Goal: Find specific page/section: Find specific page/section

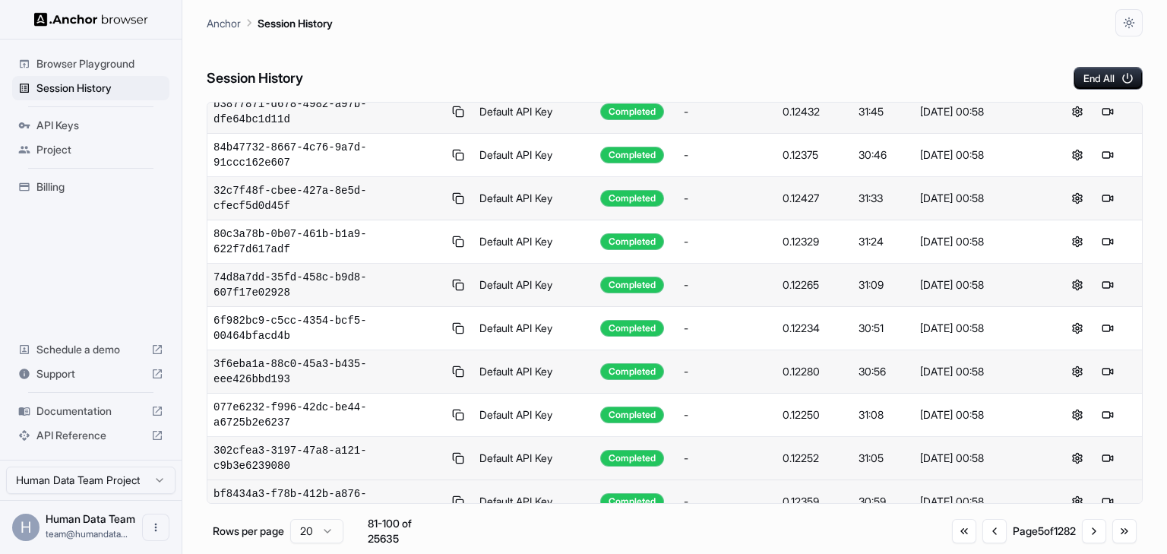
scroll to position [251, 0]
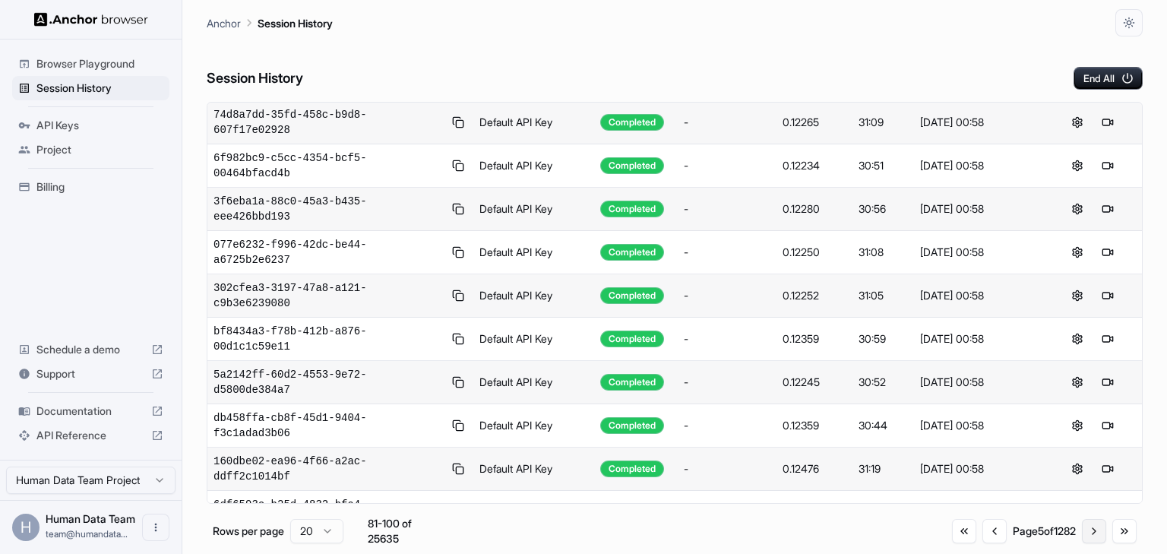
click at [1090, 531] on button "Go to next page" at bounding box center [1094, 531] width 24 height 24
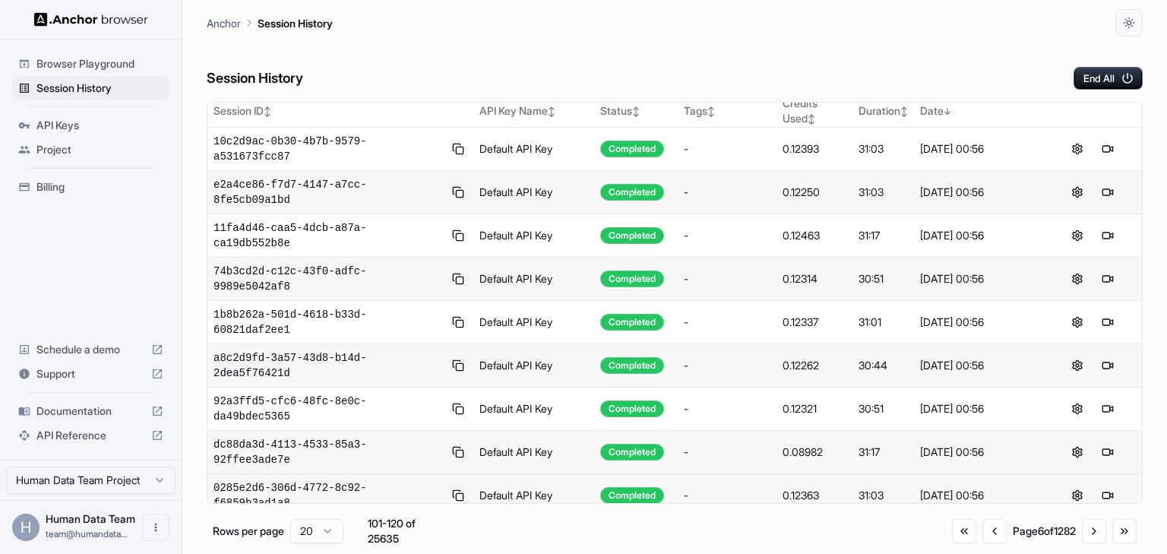
scroll to position [0, 0]
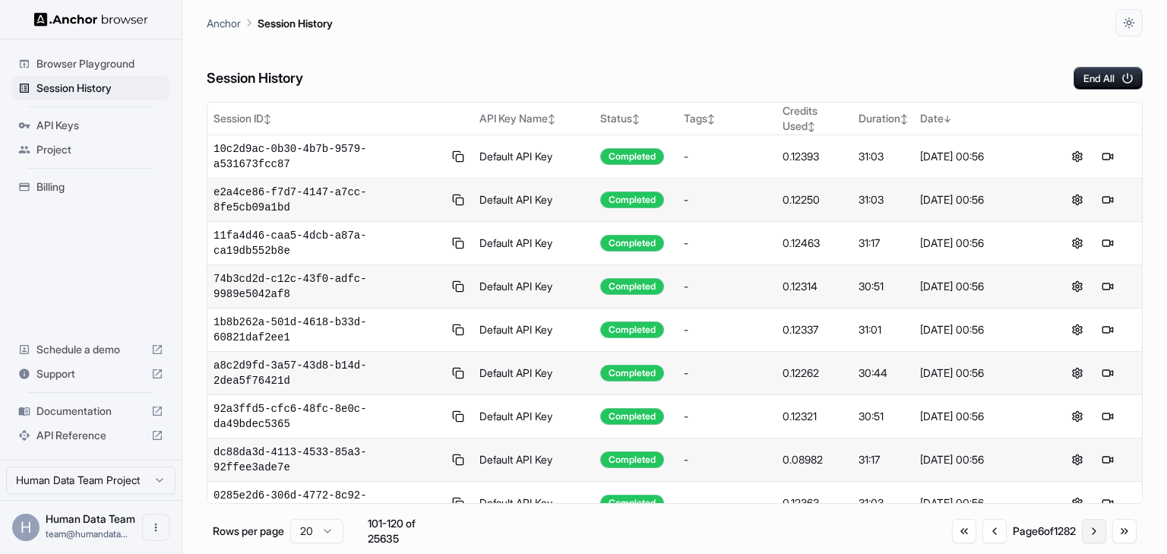
click at [1091, 525] on button "Go to next page" at bounding box center [1094, 531] width 24 height 24
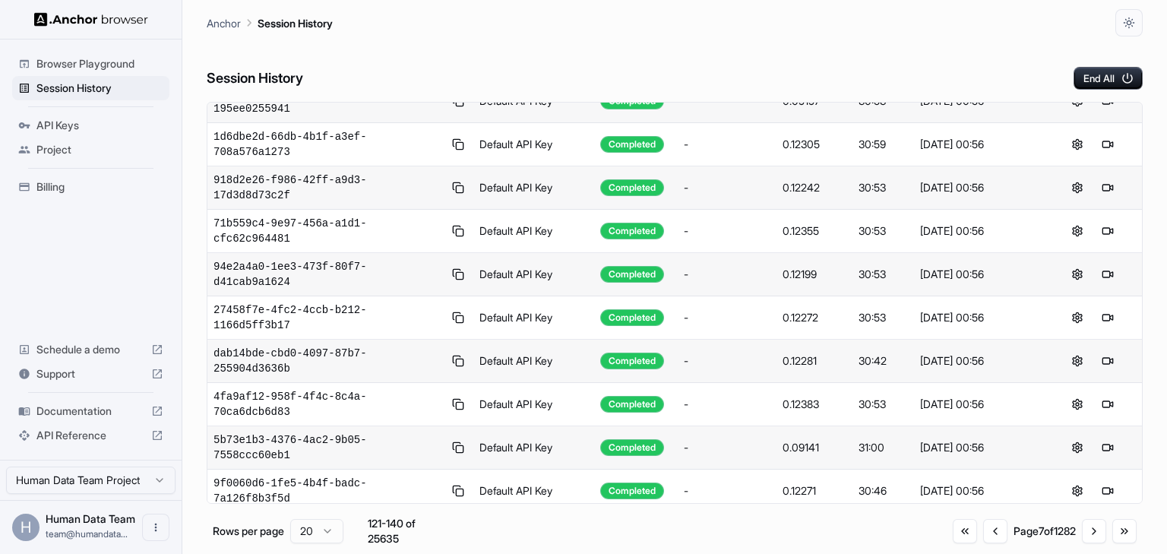
scroll to position [251, 0]
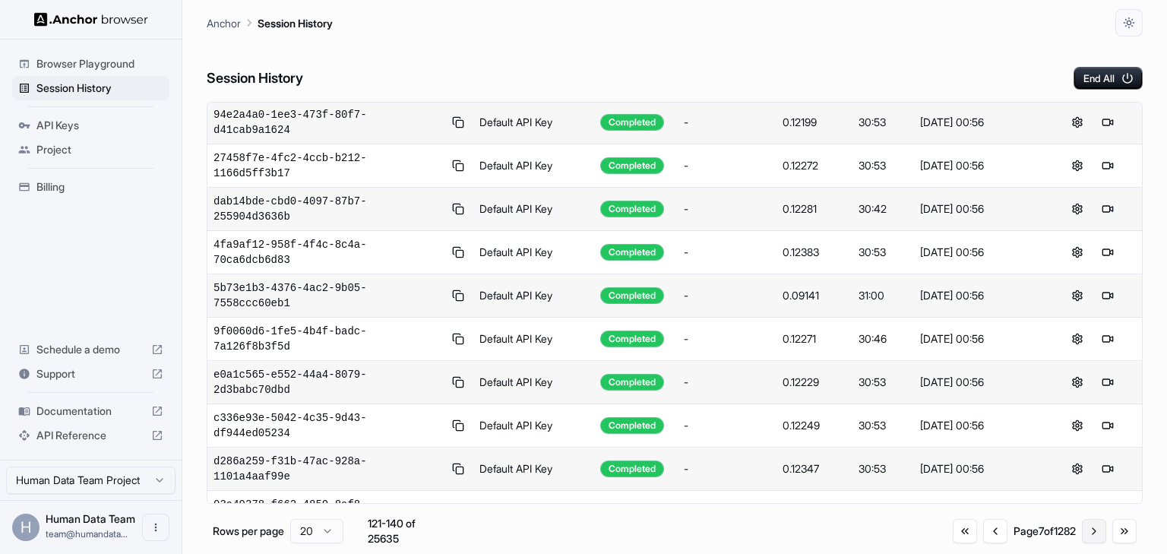
click at [1095, 534] on button "Go to next page" at bounding box center [1094, 531] width 24 height 24
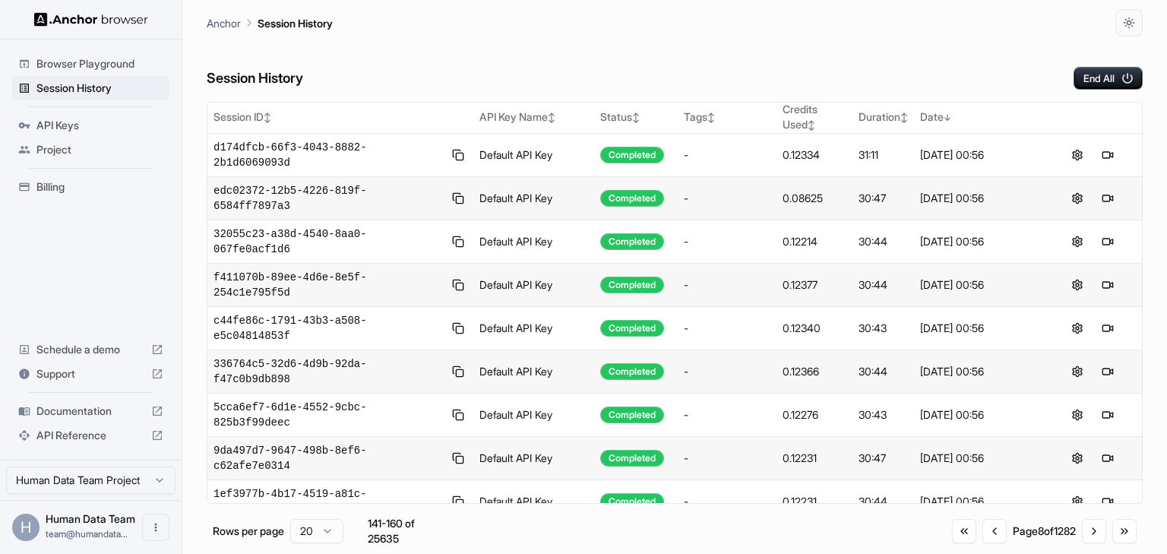
scroll to position [0, 0]
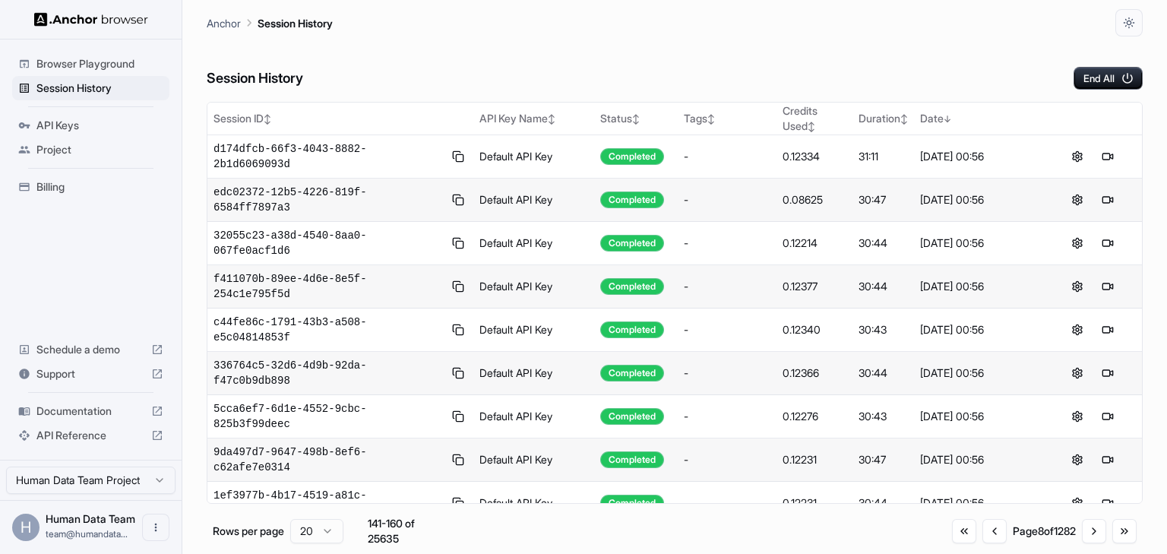
click at [997, 532] on div "Go to first page Go to previous page Page 8 of 1282 Go to next page Go to last …" at bounding box center [1044, 531] width 185 height 24
click at [994, 532] on button "Go to previous page" at bounding box center [995, 531] width 24 height 24
click at [994, 532] on button "Go to previous page" at bounding box center [996, 531] width 24 height 24
click at [994, 532] on button "Go to previous page" at bounding box center [995, 531] width 24 height 24
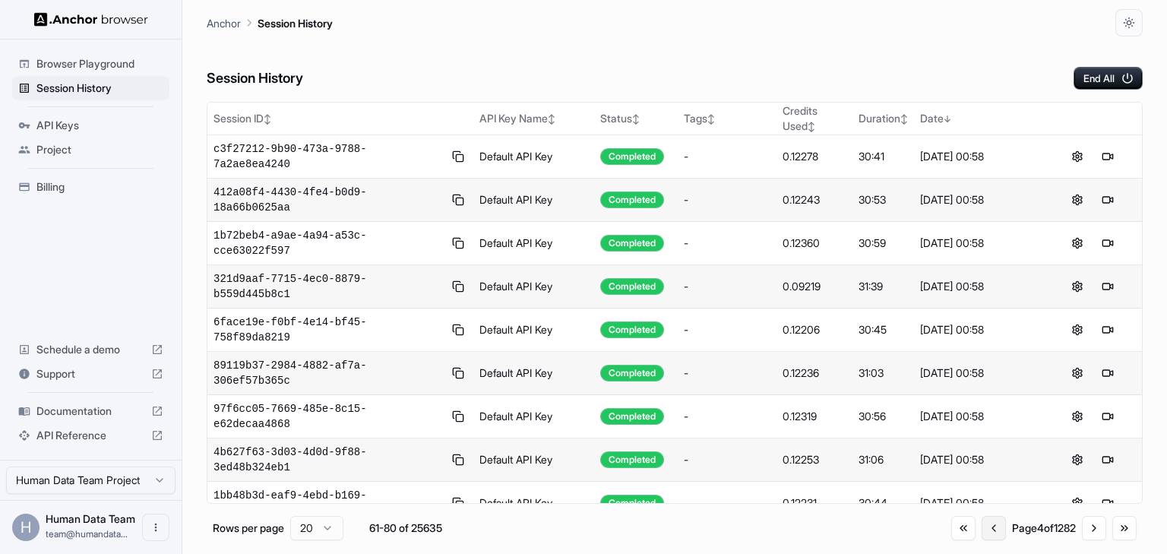
click at [994, 532] on button "Go to previous page" at bounding box center [994, 528] width 24 height 24
click at [994, 532] on button "Go to previous page" at bounding box center [995, 528] width 24 height 24
click at [990, 523] on div "Go to first page Go to previous page Page 1 of 1282 Go to next page Go to last …" at bounding box center [1046, 528] width 182 height 24
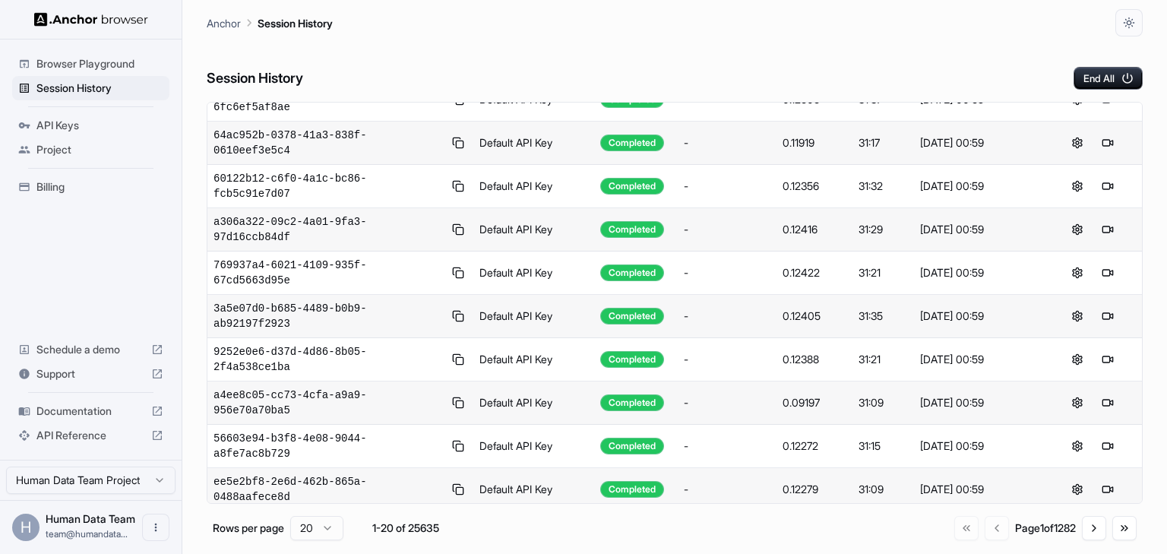
scroll to position [243, 0]
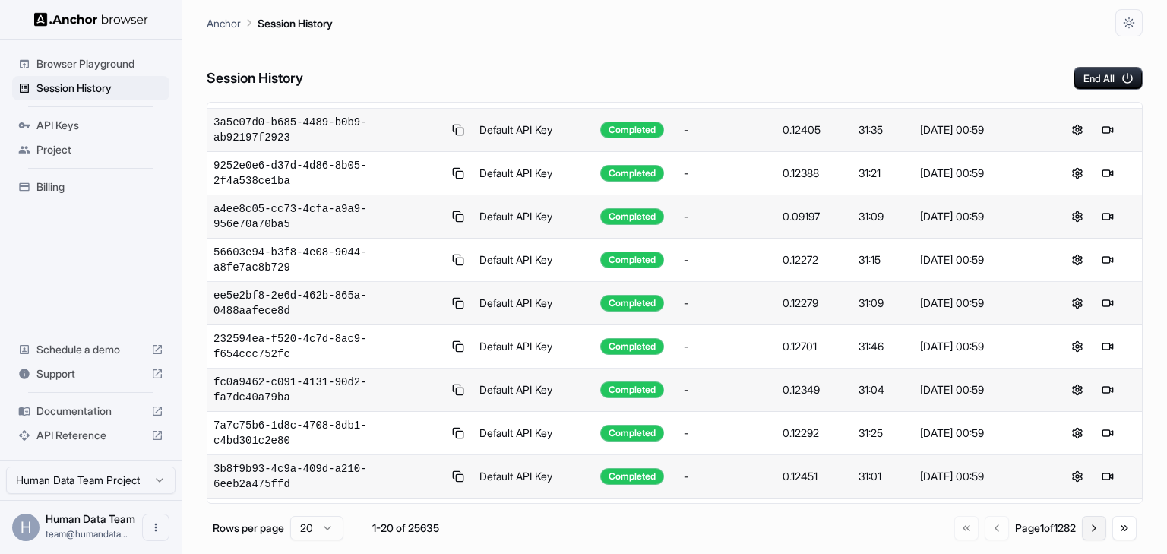
click at [1085, 533] on button "Go to next page" at bounding box center [1094, 528] width 24 height 24
click at [1088, 532] on button "Go to next page" at bounding box center [1094, 528] width 24 height 24
click at [1088, 532] on button "Go to next page" at bounding box center [1094, 531] width 24 height 24
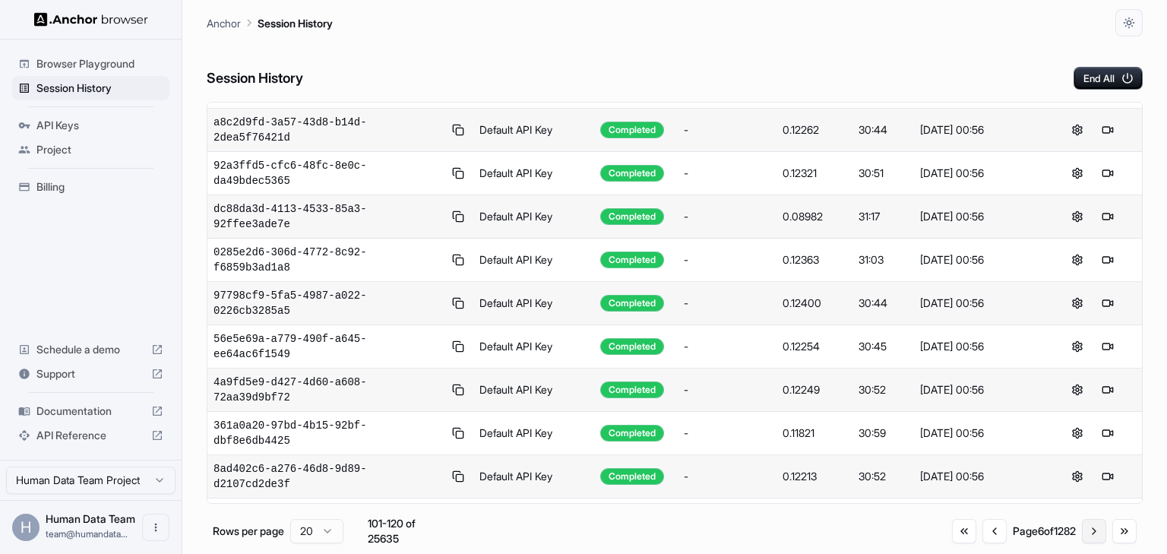
click at [1088, 532] on button "Go to next page" at bounding box center [1094, 531] width 24 height 24
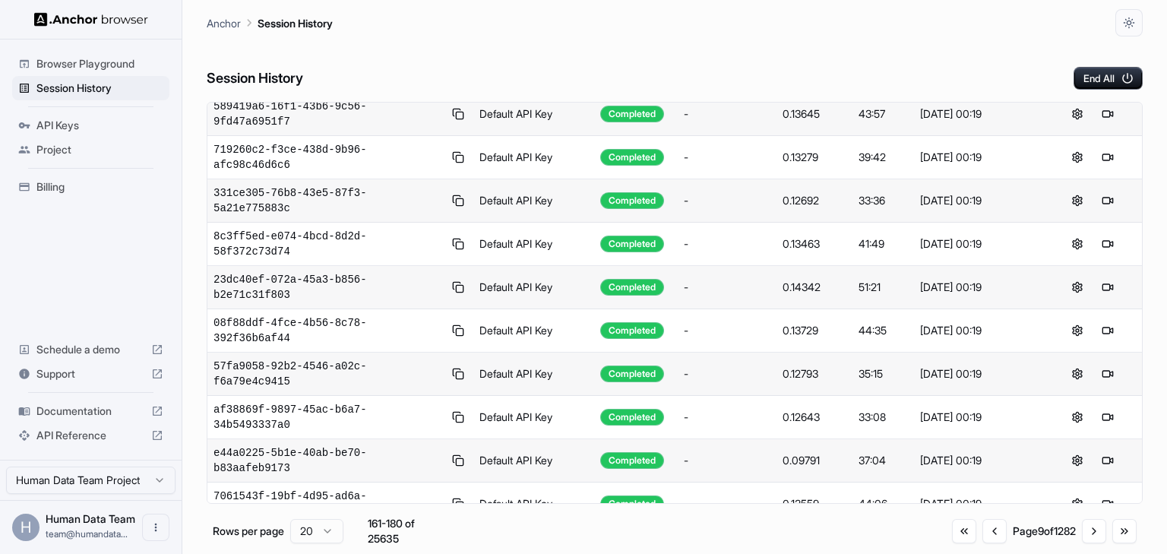
scroll to position [0, 0]
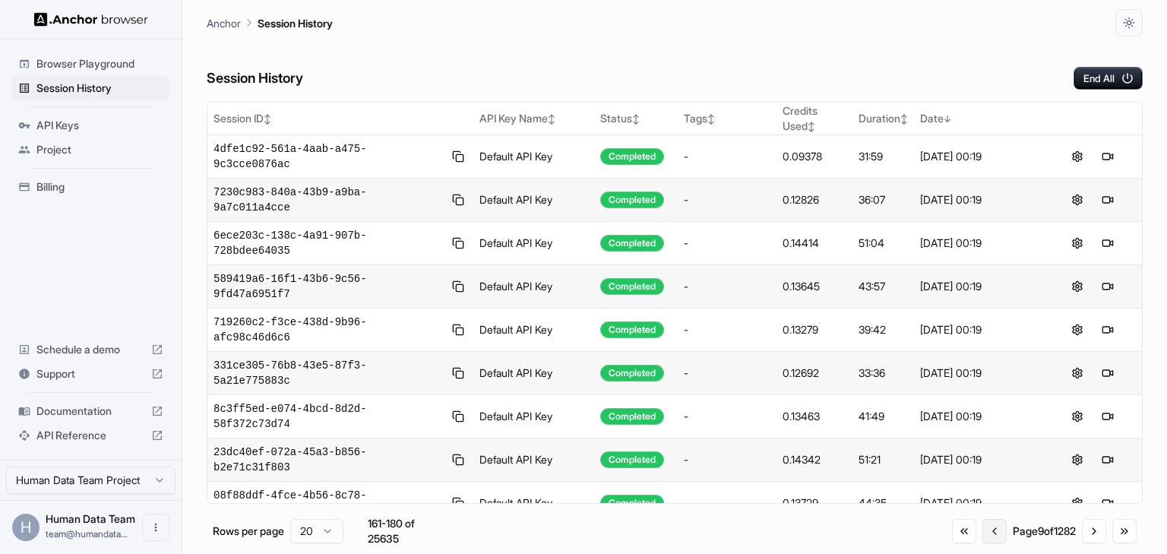
click at [993, 527] on button "Go to previous page" at bounding box center [995, 531] width 24 height 24
click at [990, 528] on button "Go to previous page" at bounding box center [995, 531] width 24 height 24
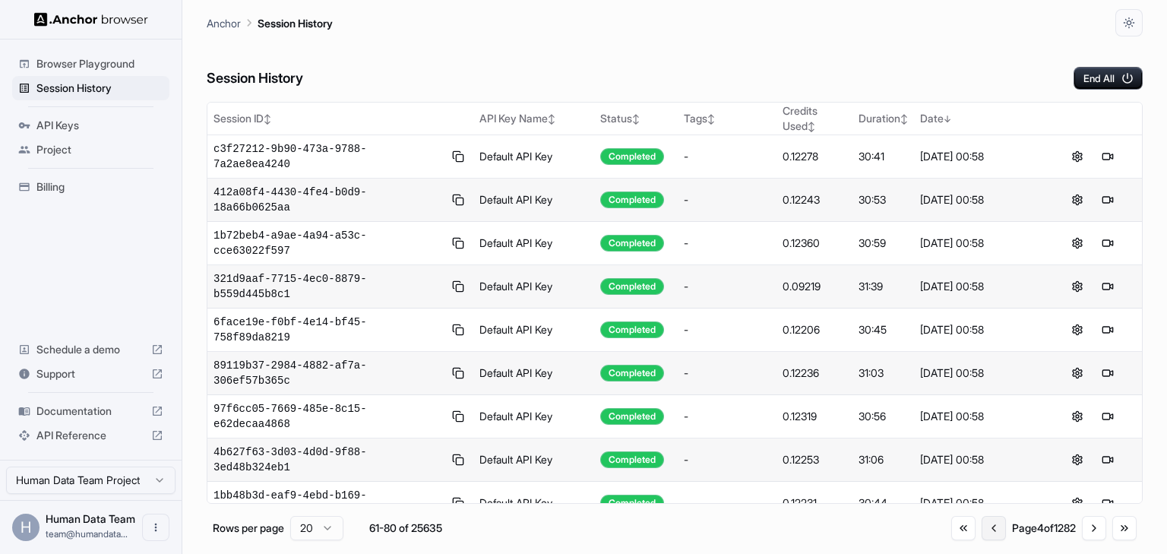
click at [990, 528] on button "Go to previous page" at bounding box center [994, 528] width 24 height 24
click at [990, 528] on div "Go to first page Go to previous page Page 1 of 1282 Go to next page Go to last …" at bounding box center [1046, 528] width 182 height 24
drag, startPoint x: 705, startPoint y: 71, endPoint x: 703, endPoint y: 81, distance: 10.1
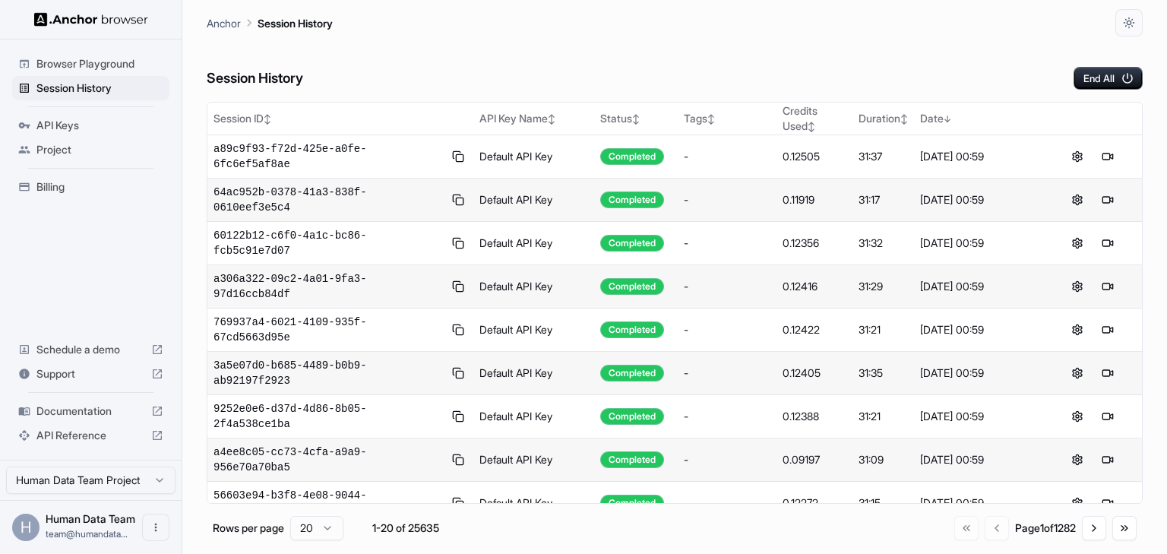
click at [703, 78] on div "Session History End All" at bounding box center [675, 62] width 936 height 53
click at [734, 63] on div "Session History End All" at bounding box center [675, 62] width 936 height 53
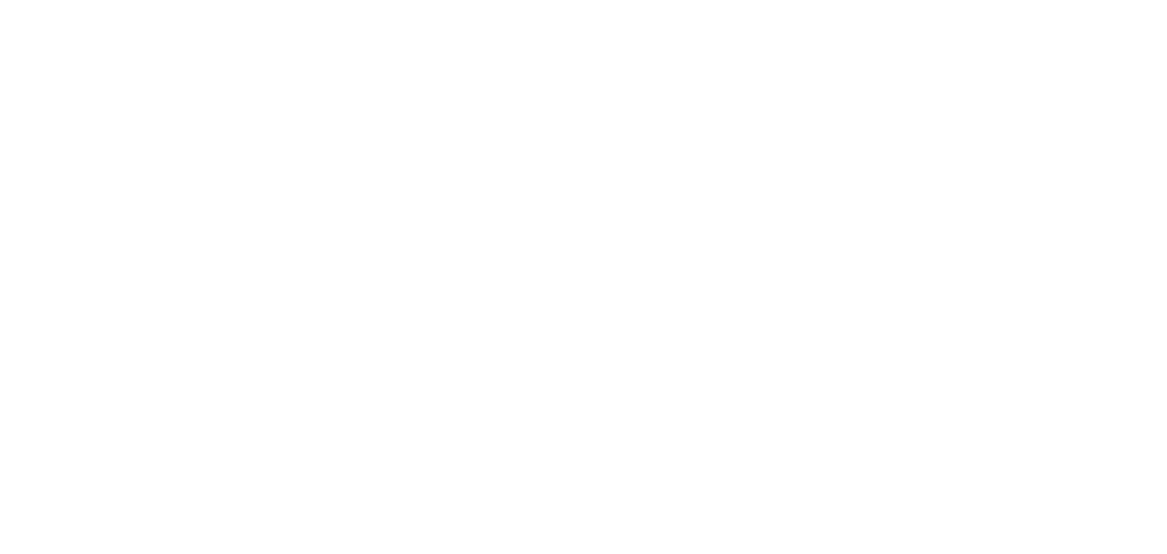
click at [747, 62] on body at bounding box center [583, 277] width 1167 height 554
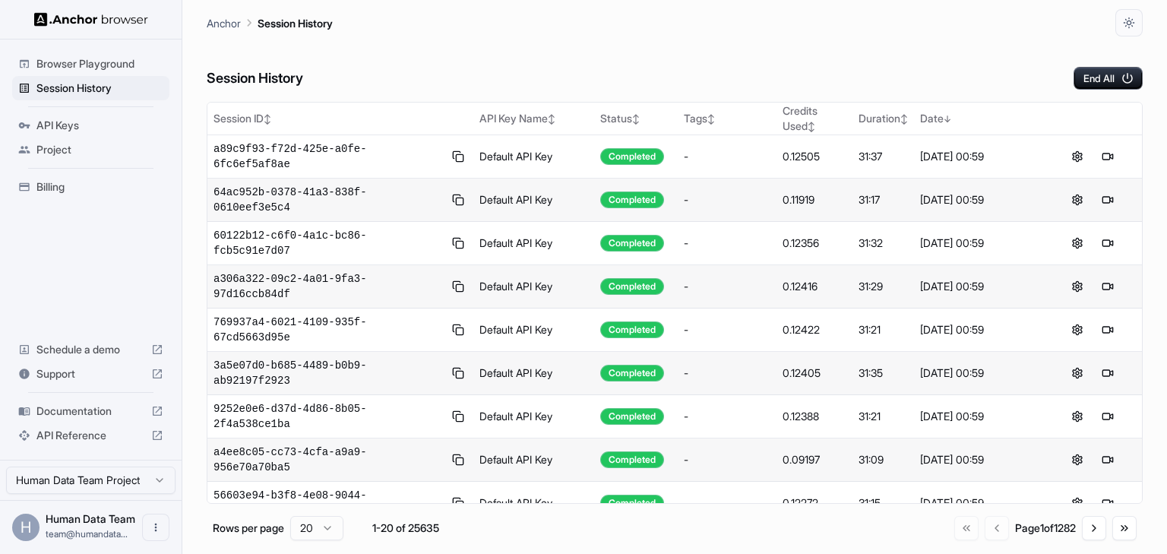
click at [467, 68] on div "Session History End All" at bounding box center [675, 62] width 936 height 53
click at [572, 64] on div "Session History End All" at bounding box center [675, 62] width 936 height 53
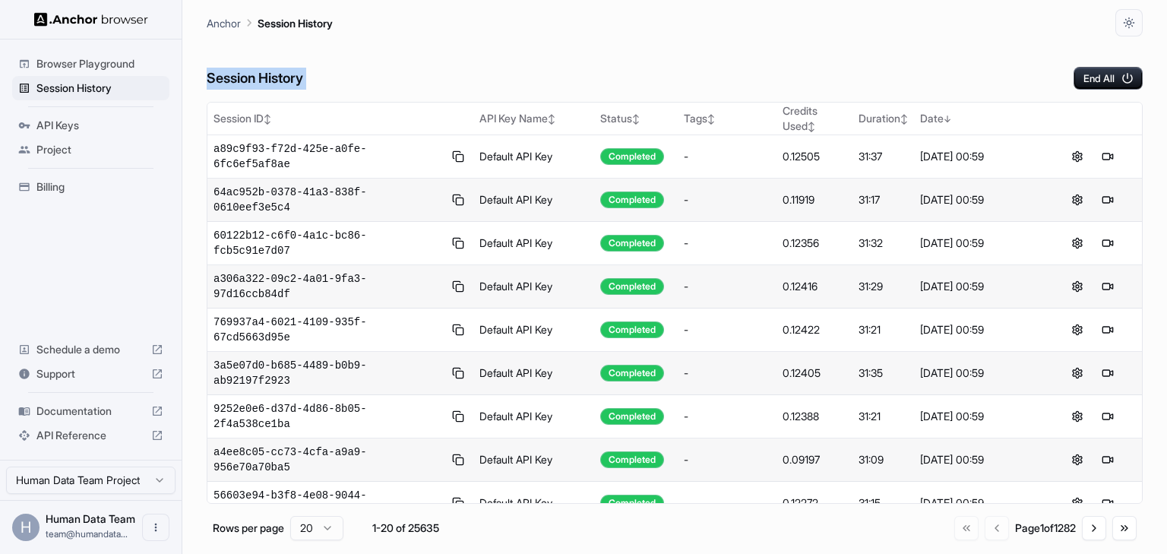
click at [572, 64] on div "Session History End All" at bounding box center [675, 62] width 936 height 53
click at [502, 61] on div "Session History End All" at bounding box center [675, 62] width 936 height 53
click at [493, 62] on div "Session History End All" at bounding box center [675, 62] width 936 height 53
click at [541, 71] on div "Session History End All" at bounding box center [675, 62] width 936 height 53
click at [803, 30] on div "Anchor Session History" at bounding box center [675, 18] width 936 height 36
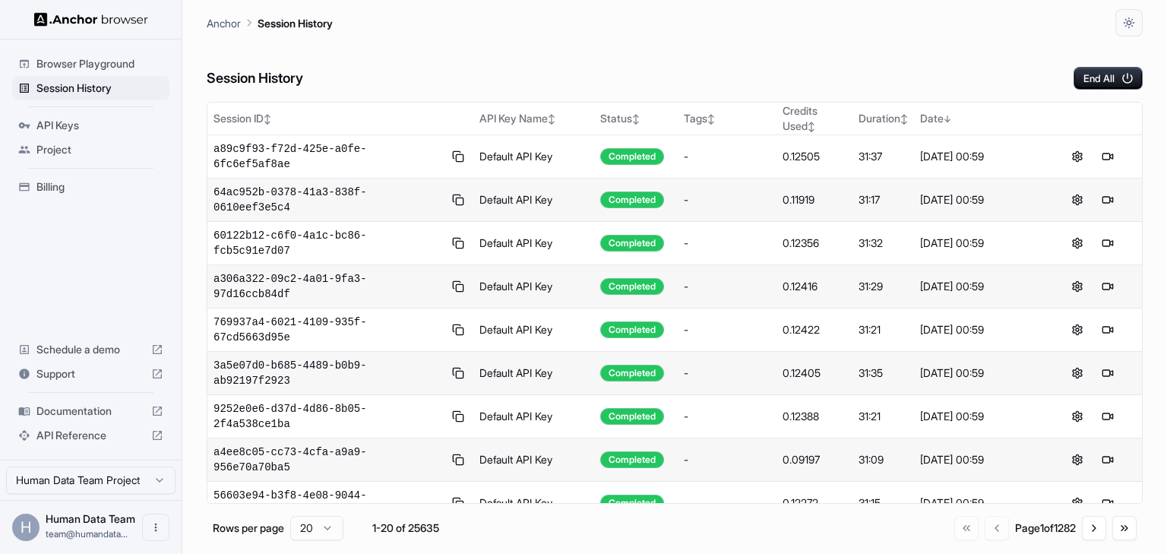
click at [736, 84] on div "Session History End All" at bounding box center [675, 62] width 936 height 53
click at [738, 26] on div "Anchor Session History" at bounding box center [675, 18] width 936 height 36
click at [733, 53] on div "Session History End All" at bounding box center [675, 62] width 936 height 53
click at [702, 141] on td "-" at bounding box center [727, 156] width 99 height 43
click at [714, 60] on div "Session History End All" at bounding box center [675, 62] width 936 height 53
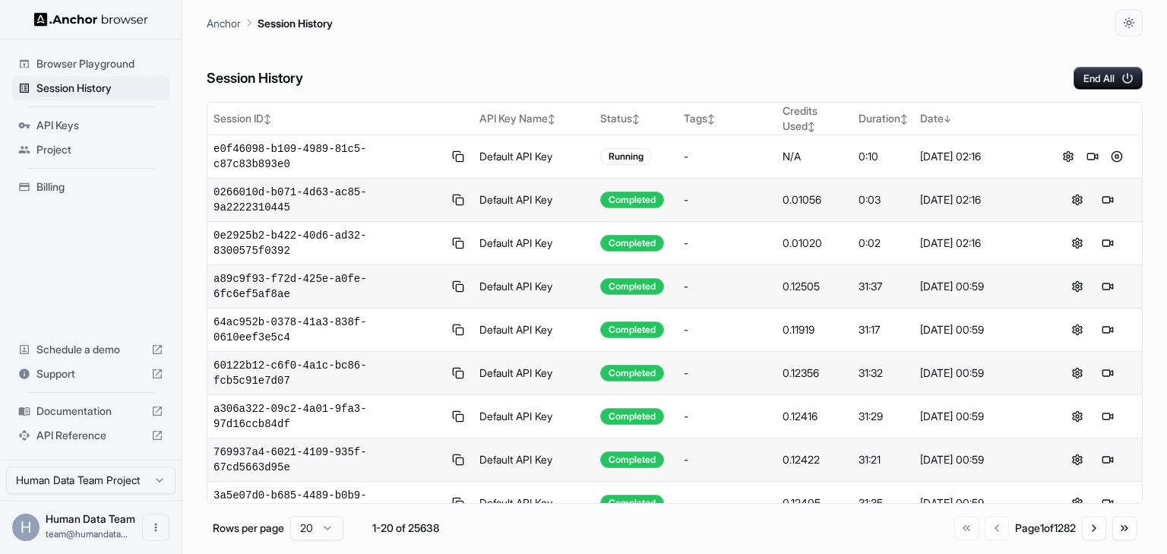
click at [675, 76] on div "Session History End All" at bounding box center [675, 62] width 936 height 53
click at [650, 80] on div "Session History End All" at bounding box center [675, 62] width 936 height 53
click at [1110, 191] on button at bounding box center [1117, 200] width 18 height 18
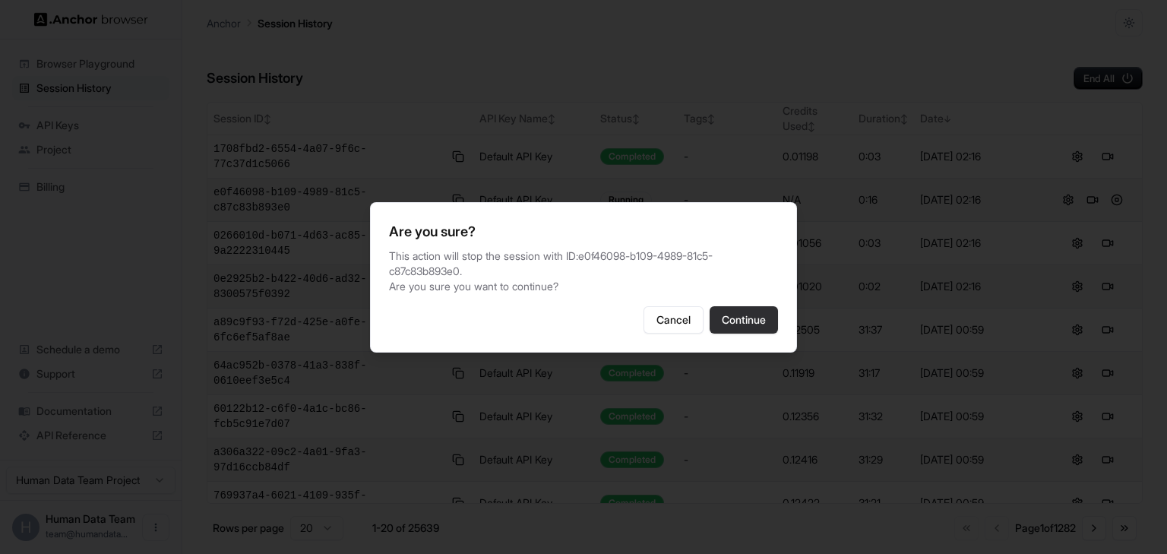
click at [759, 318] on button "Continue" at bounding box center [744, 319] width 68 height 27
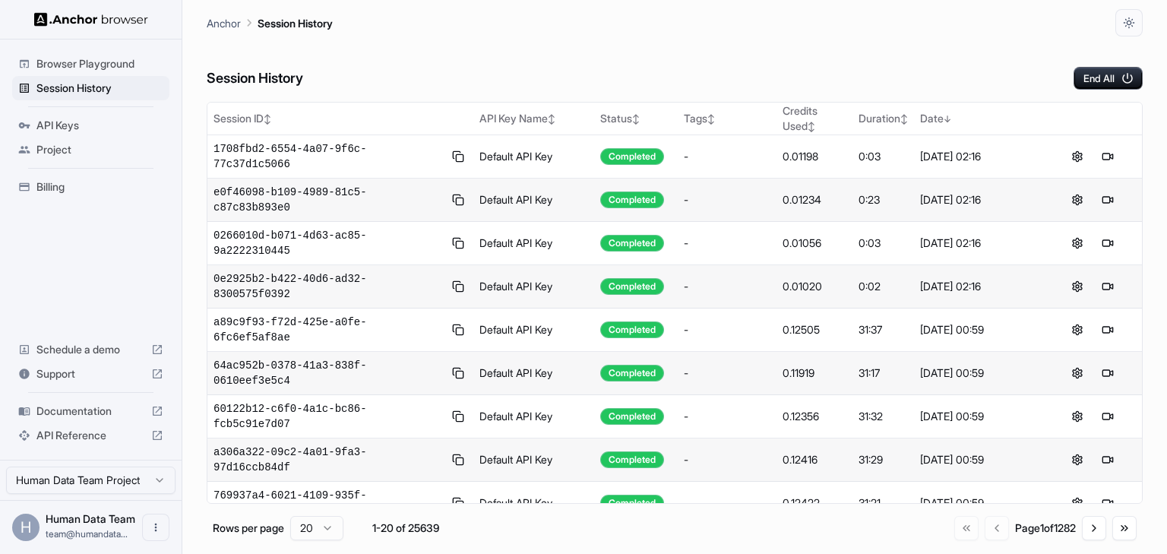
click at [821, 33] on div "Anchor Session History" at bounding box center [675, 18] width 936 height 36
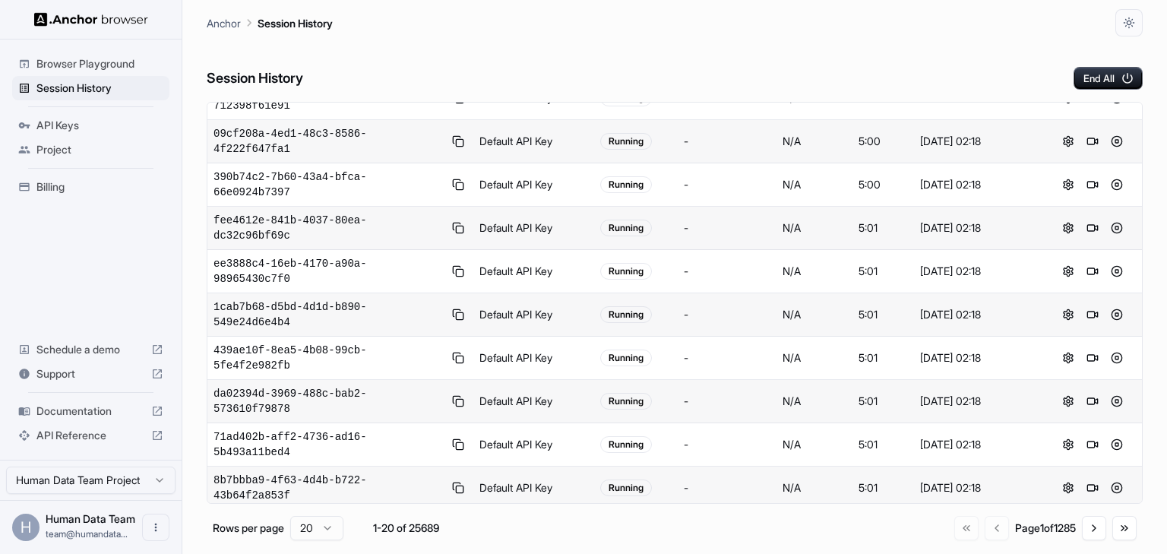
scroll to position [251, 0]
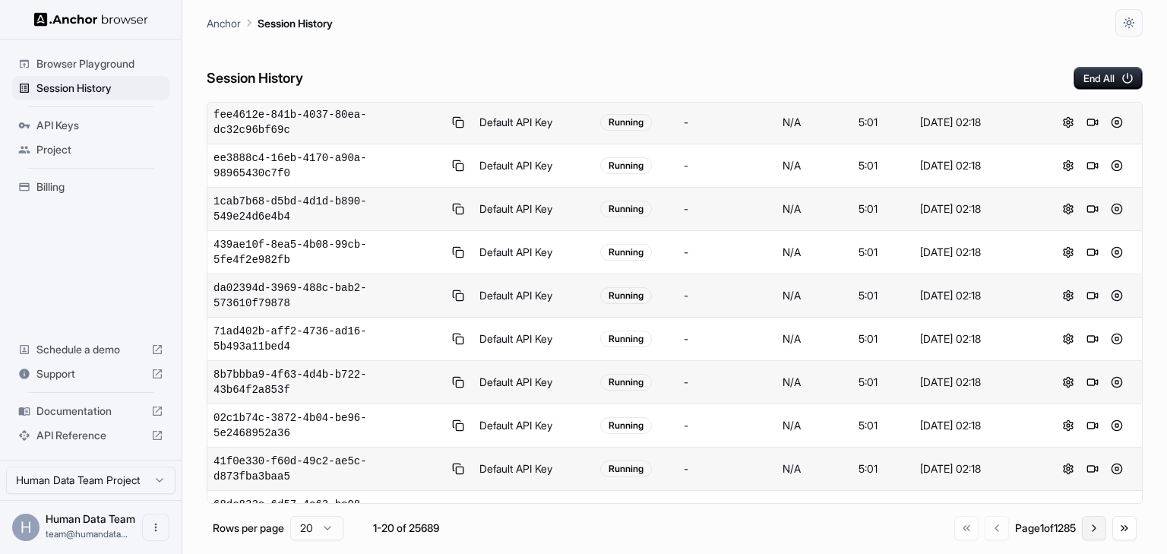
click at [1084, 530] on button "Go to next page" at bounding box center [1094, 528] width 24 height 24
click at [1094, 532] on button "Go to next page" at bounding box center [1094, 528] width 24 height 24
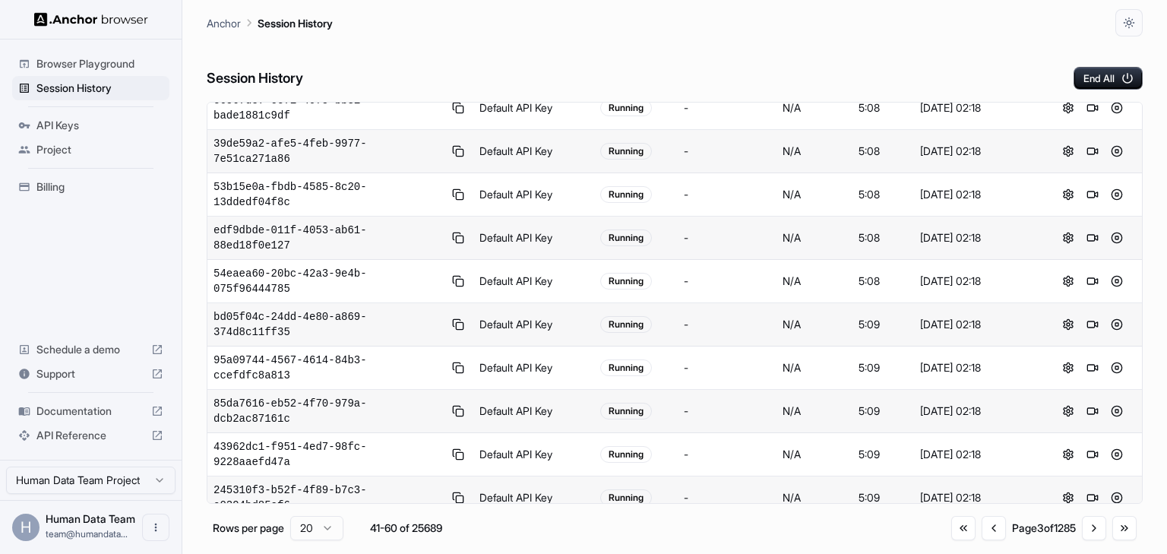
scroll to position [0, 0]
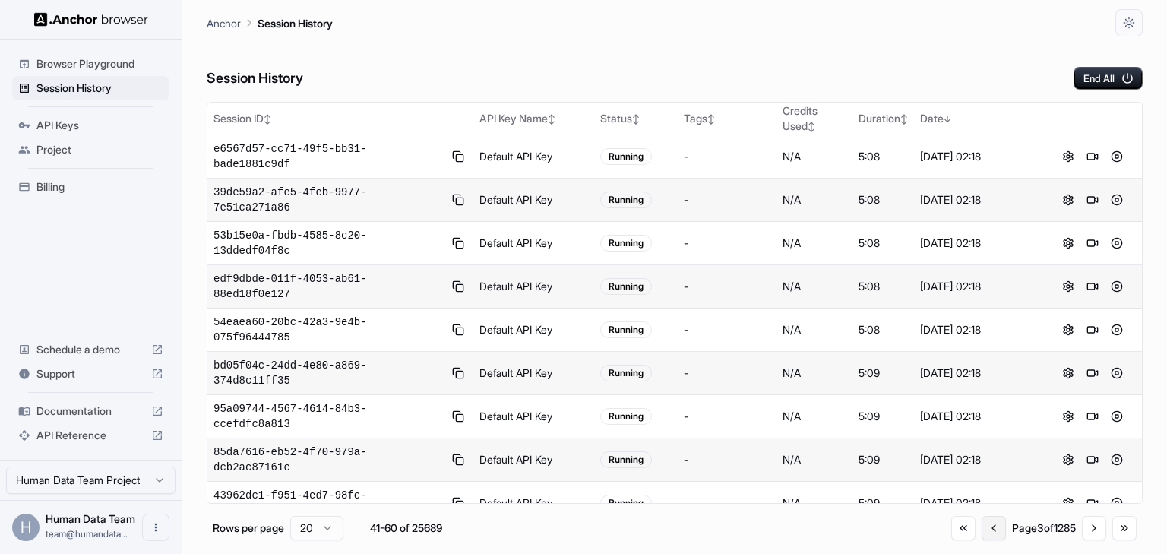
click at [987, 529] on button "Go to previous page" at bounding box center [994, 528] width 24 height 24
click at [987, 529] on button "Go to previous page" at bounding box center [995, 528] width 24 height 24
click at [987, 529] on div "Go to first page Go to previous page Page 1 of 1285 Go to next page Go to last …" at bounding box center [1046, 528] width 182 height 24
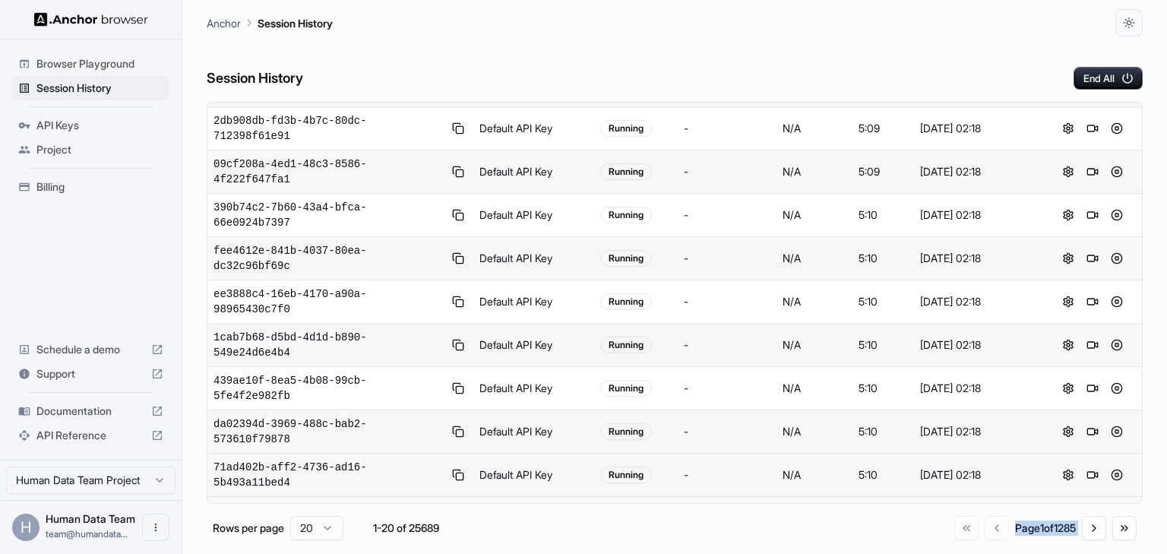
scroll to position [251, 0]
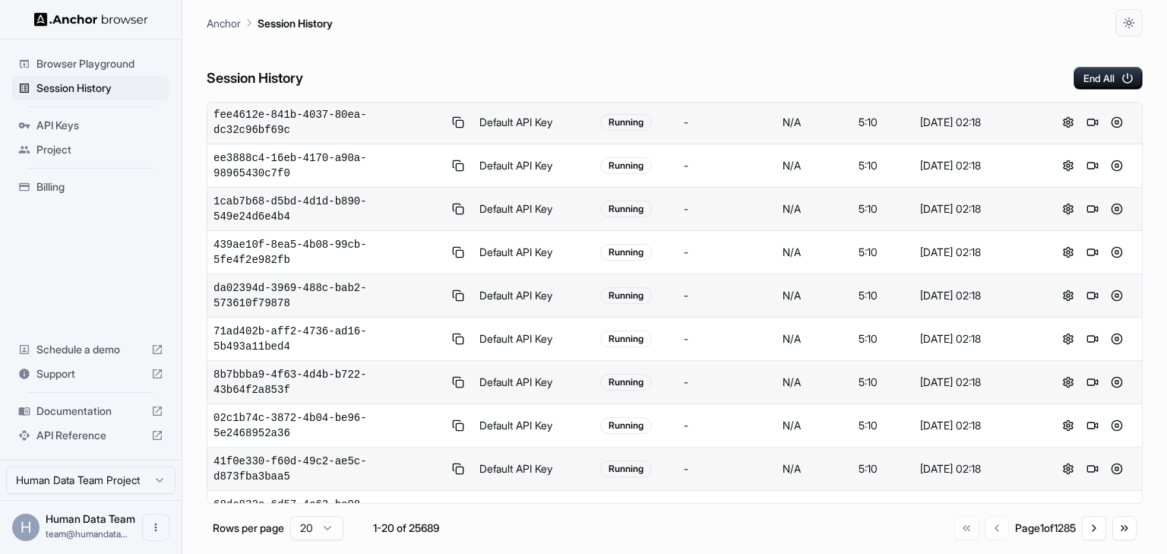
click at [857, 534] on td "5:10" at bounding box center [884, 555] width 62 height 43
click at [1088, 527] on button "Go to next page" at bounding box center [1094, 528] width 24 height 24
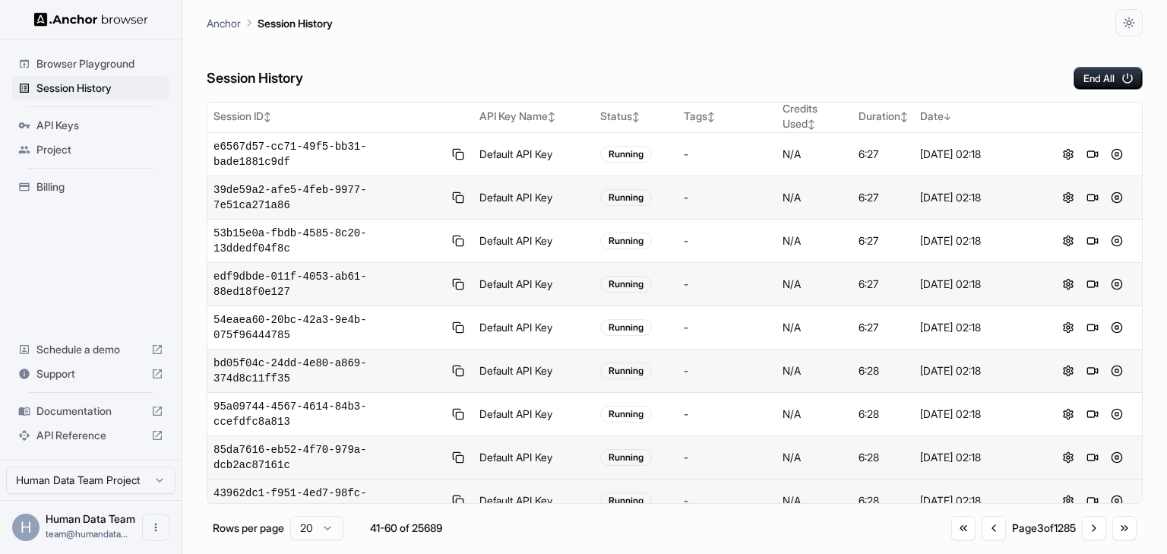
scroll to position [0, 0]
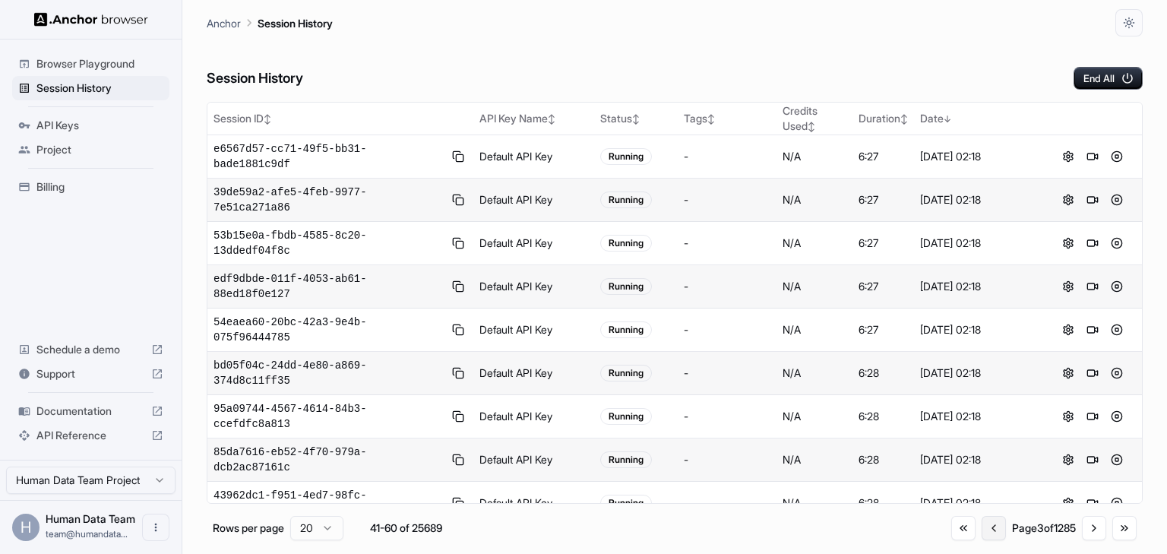
click at [988, 527] on button "Go to previous page" at bounding box center [994, 528] width 24 height 24
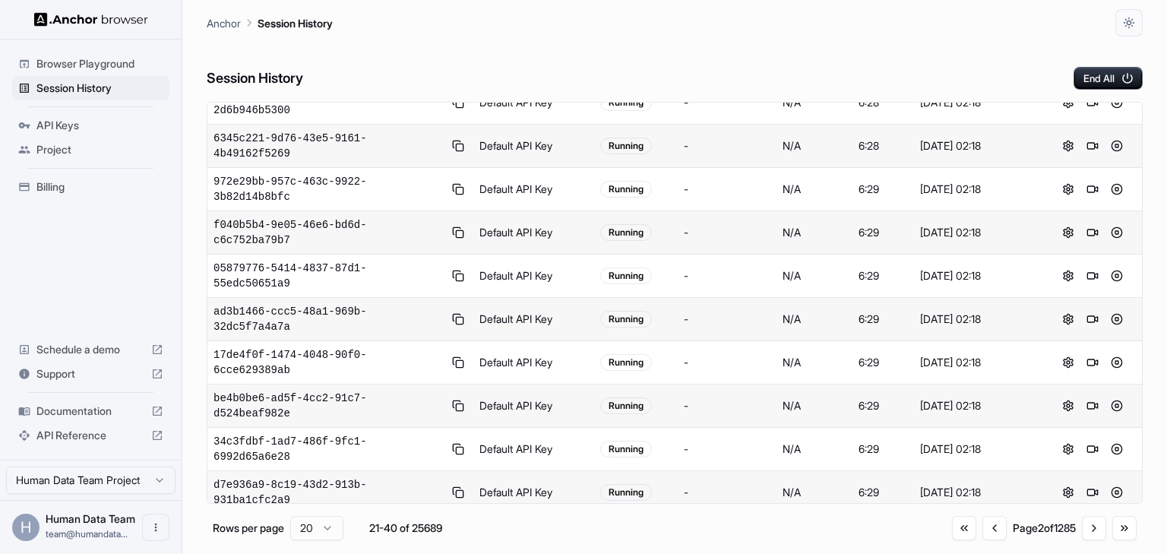
scroll to position [251, 0]
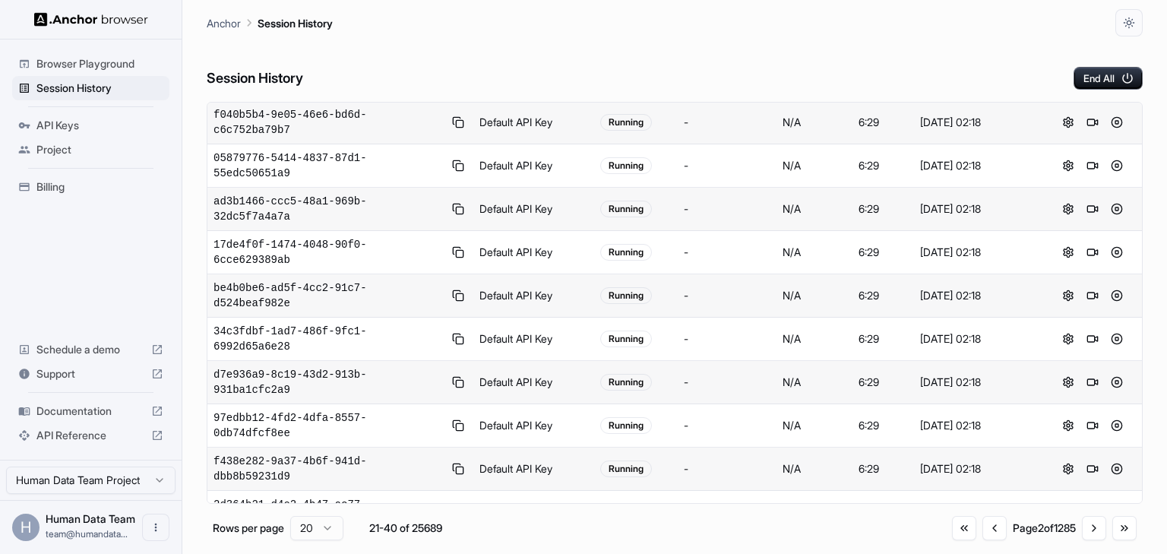
click at [991, 532] on button "Go to previous page" at bounding box center [995, 528] width 24 height 24
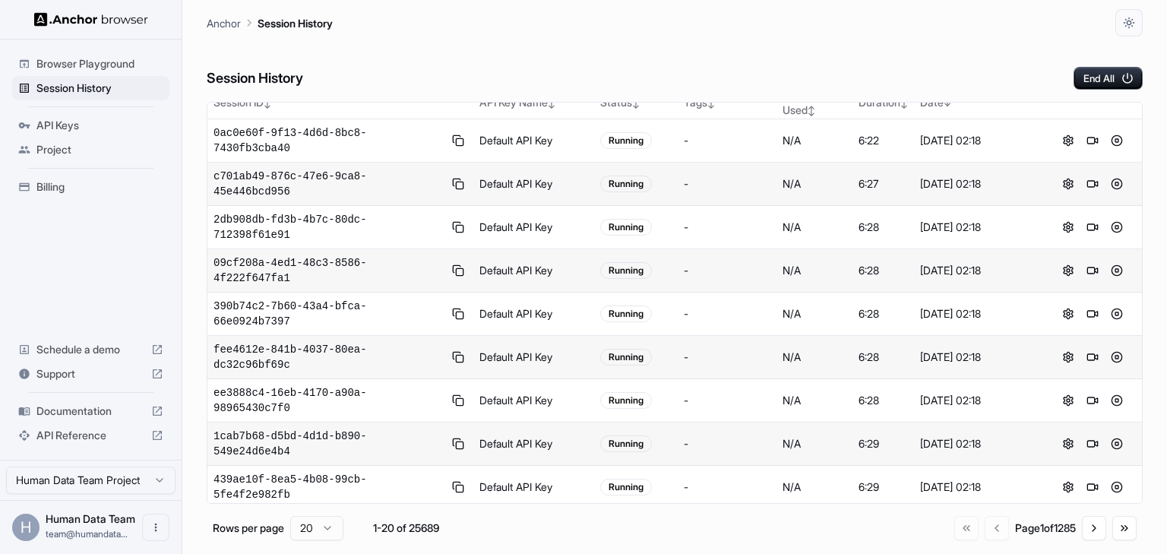
scroll to position [0, 0]
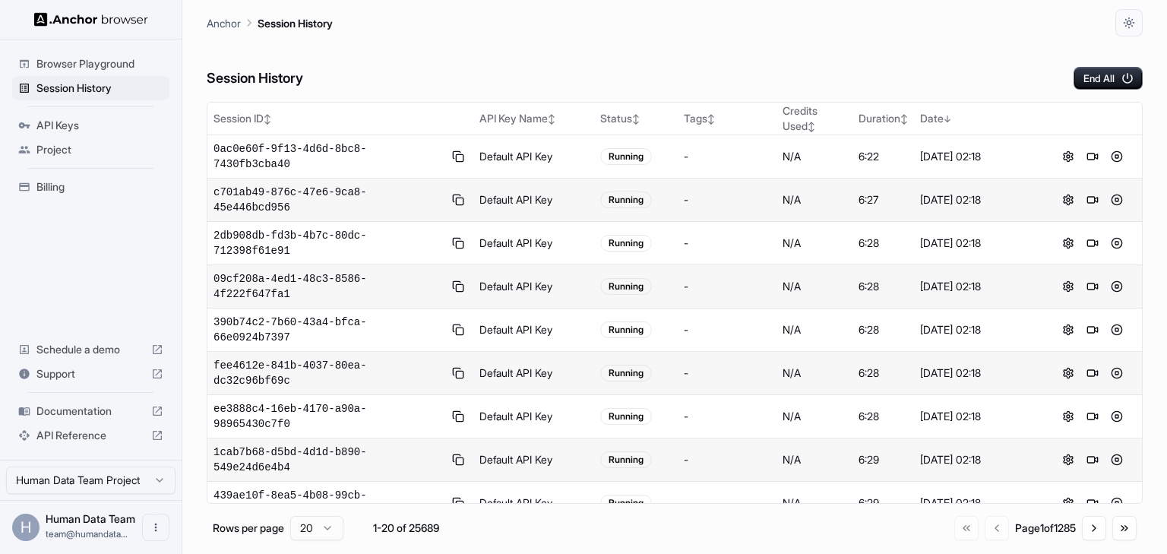
click at [996, 523] on div "Go to first page Go to previous page Page 1 of 1285 Go to next page Go to last …" at bounding box center [1046, 528] width 182 height 24
click at [842, 63] on div "Session History End All" at bounding box center [675, 62] width 936 height 53
click at [261, 78] on h6 "Session History" at bounding box center [255, 79] width 97 height 22
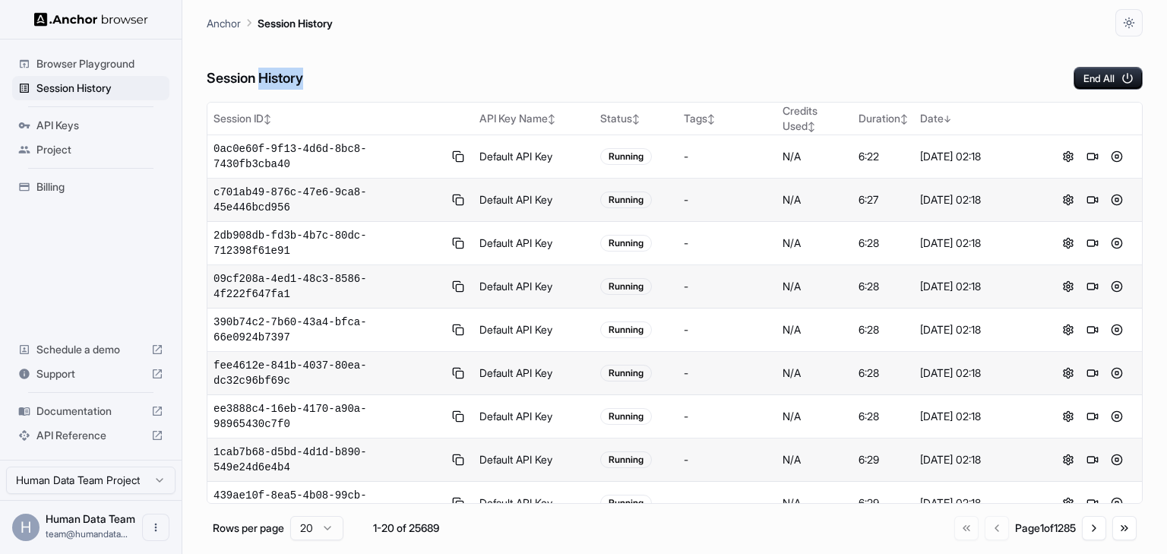
click at [261, 78] on h6 "Session History" at bounding box center [255, 79] width 97 height 22
click at [328, 65] on div "Session History End All" at bounding box center [675, 62] width 936 height 53
drag, startPoint x: 717, startPoint y: 22, endPoint x: 775, endPoint y: 42, distance: 60.3
click at [718, 22] on div "Anchor Session History" at bounding box center [675, 18] width 936 height 36
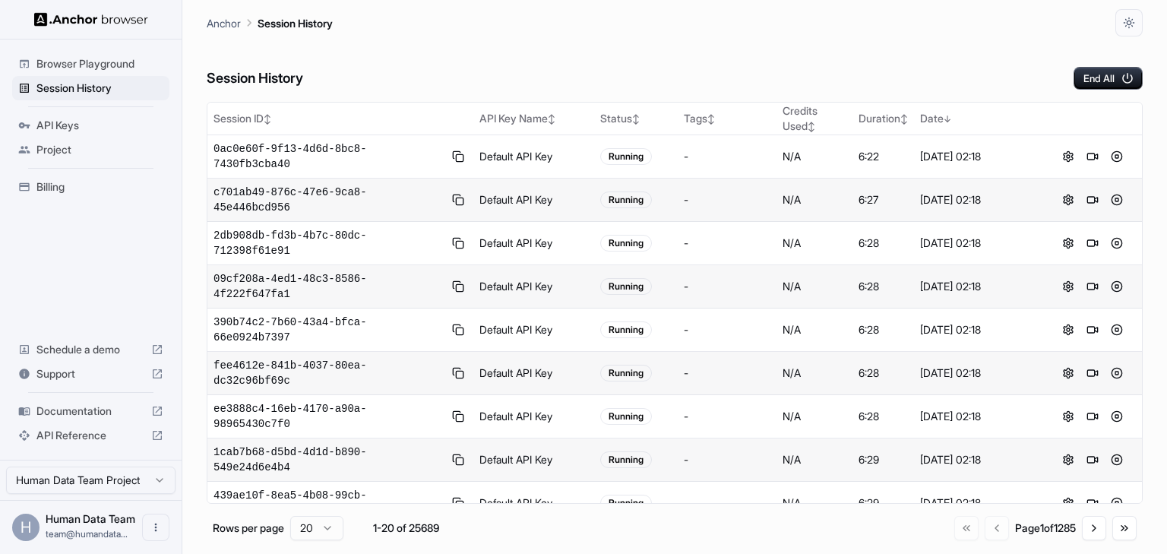
click at [900, 49] on div "Session History End All" at bounding box center [675, 62] width 936 height 53
click at [1090, 529] on button "Go to next page" at bounding box center [1094, 528] width 24 height 24
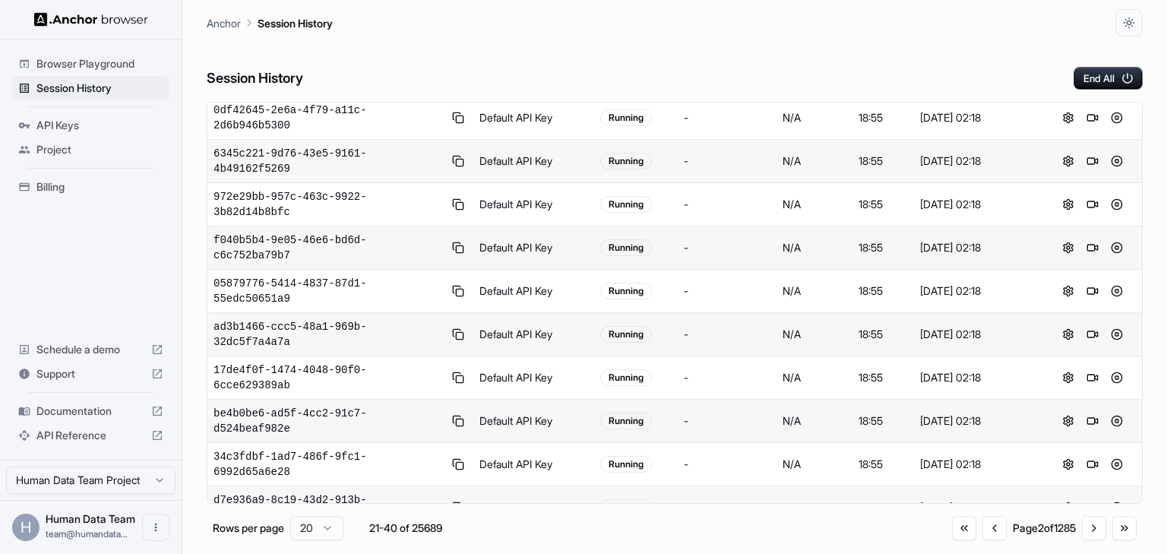
scroll to position [251, 0]
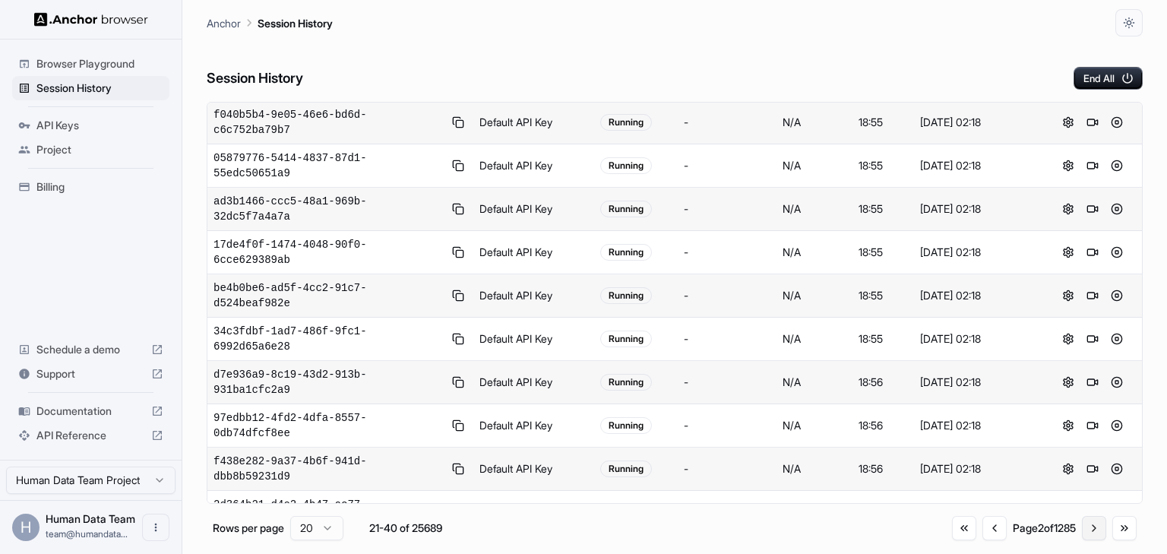
click at [1082, 526] on button "Go to next page" at bounding box center [1094, 528] width 24 height 24
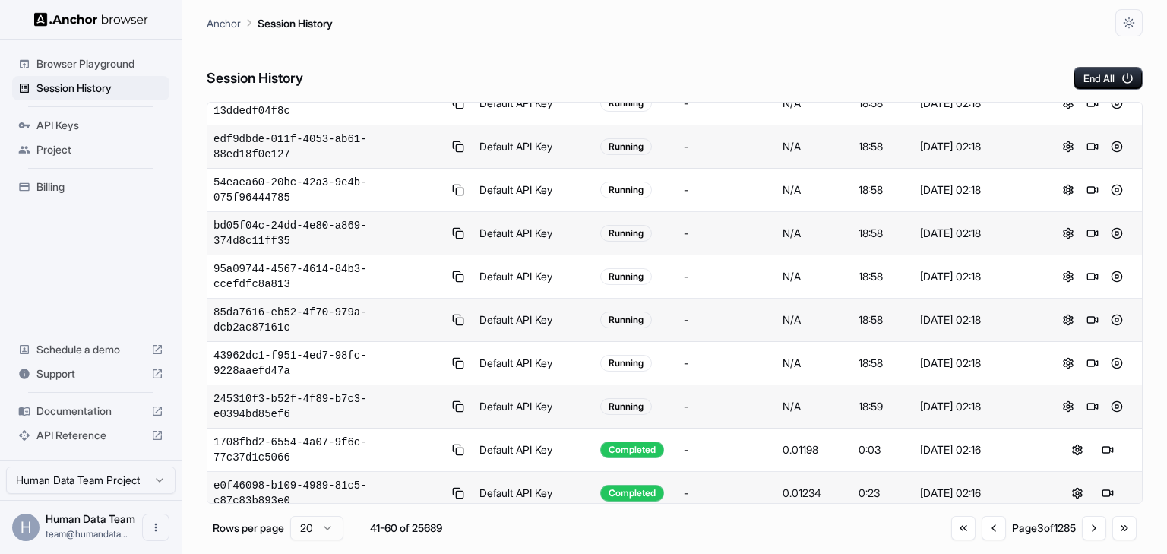
scroll to position [0, 0]
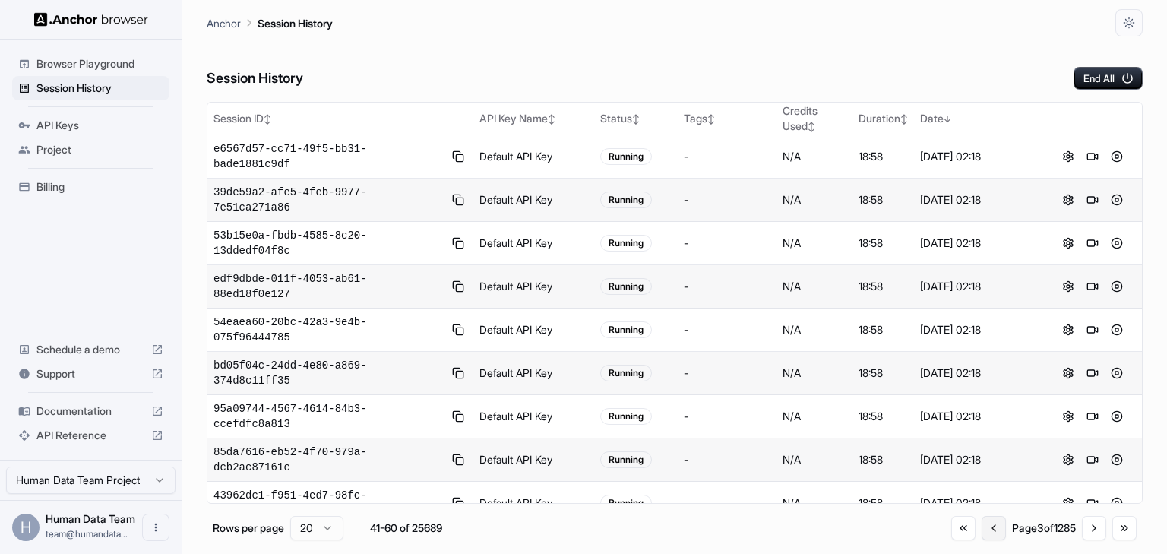
click at [982, 526] on button "Go to previous page" at bounding box center [994, 528] width 24 height 24
click at [983, 529] on button "Go to previous page" at bounding box center [995, 528] width 24 height 24
click at [981, 529] on div "Go to first page Go to previous page Page 1 of 1285 Go to next page Go to last …" at bounding box center [1046, 528] width 182 height 24
click at [824, 62] on div "Session History End All" at bounding box center [675, 62] width 936 height 53
click at [763, 59] on div "Session History End All" at bounding box center [675, 62] width 936 height 53
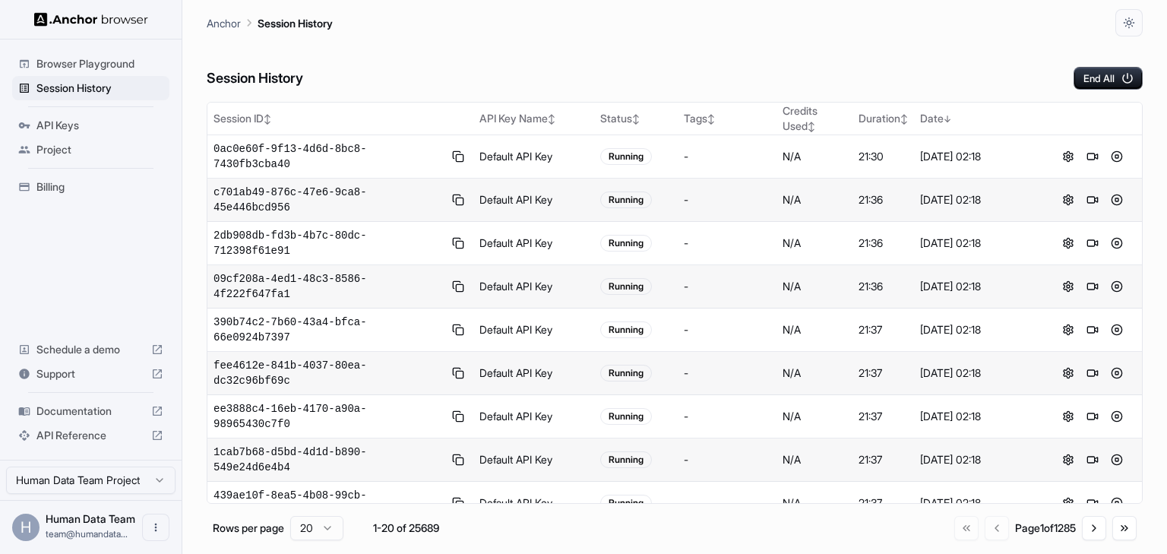
click at [979, 527] on div "Go to first page Go to previous page Page 1 of 1285 Go to next page Go to last …" at bounding box center [1046, 528] width 182 height 24
click at [1085, 526] on button "Go to next page" at bounding box center [1094, 528] width 24 height 24
click at [985, 529] on button "Go to previous page" at bounding box center [995, 528] width 24 height 24
click at [882, 149] on div "21:33" at bounding box center [883, 156] width 49 height 15
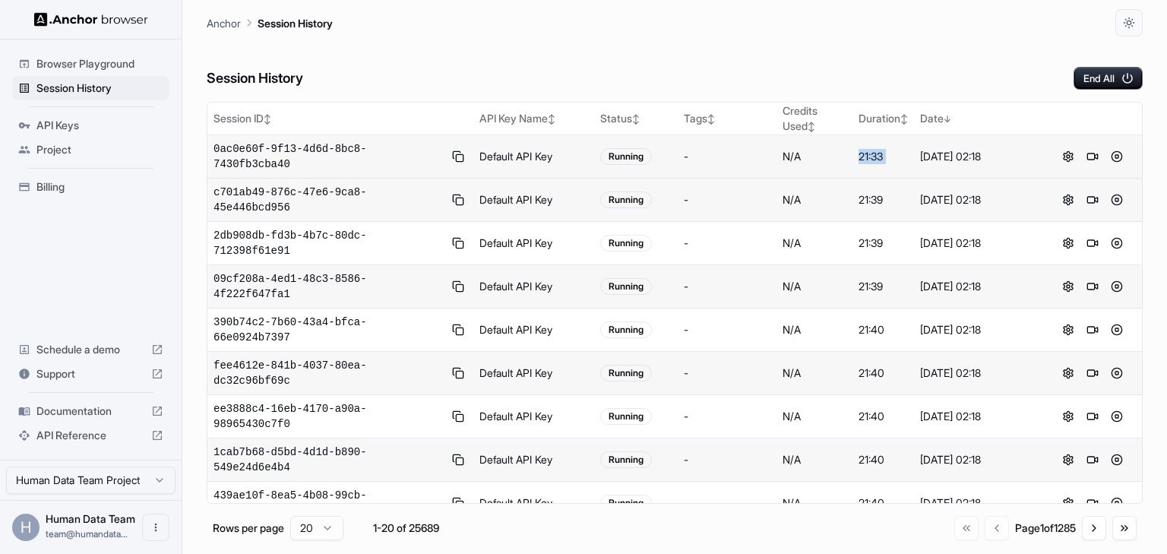
click at [882, 149] on div "21:33" at bounding box center [883, 156] width 49 height 15
click at [863, 73] on div "Session History End All" at bounding box center [675, 62] width 936 height 53
click at [817, 79] on div "Session History End All" at bounding box center [675, 62] width 936 height 53
click at [757, 62] on div "Session History End All" at bounding box center [675, 62] width 936 height 53
click at [798, 61] on div "Session History End All" at bounding box center [675, 62] width 936 height 53
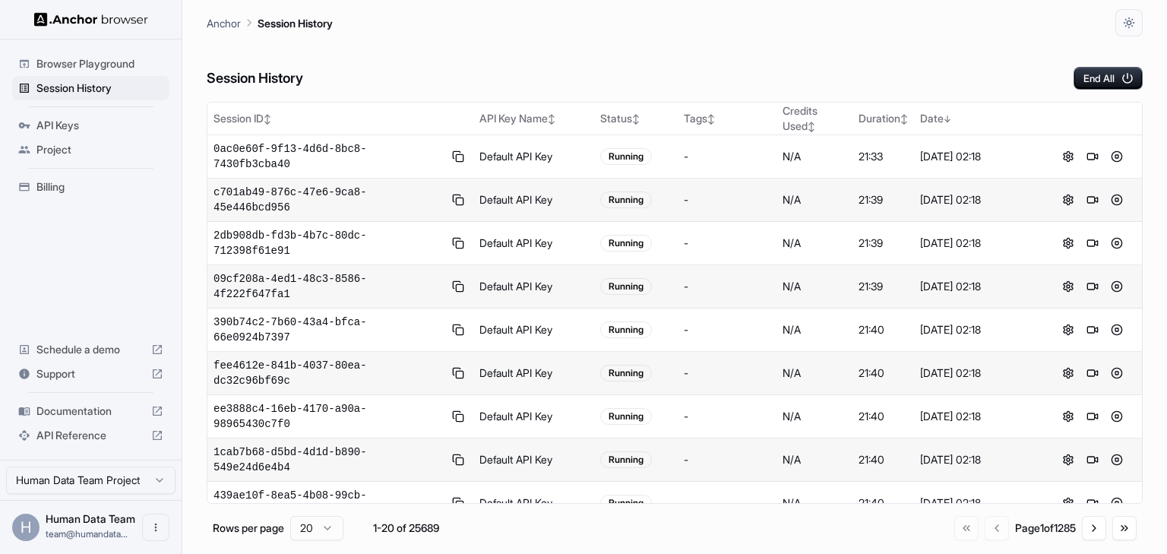
drag, startPoint x: 525, startPoint y: 71, endPoint x: 1053, endPoint y: 493, distance: 675.4
click at [525, 71] on div "Session History End All" at bounding box center [675, 62] width 936 height 53
click at [994, 534] on div "Go to first page Go to previous page Page 1 of 1285 Go to next page Go to last …" at bounding box center [1046, 528] width 182 height 24
click at [1090, 525] on button "Go to next page" at bounding box center [1094, 528] width 24 height 24
click at [983, 529] on button "Go to previous page" at bounding box center [995, 528] width 24 height 24
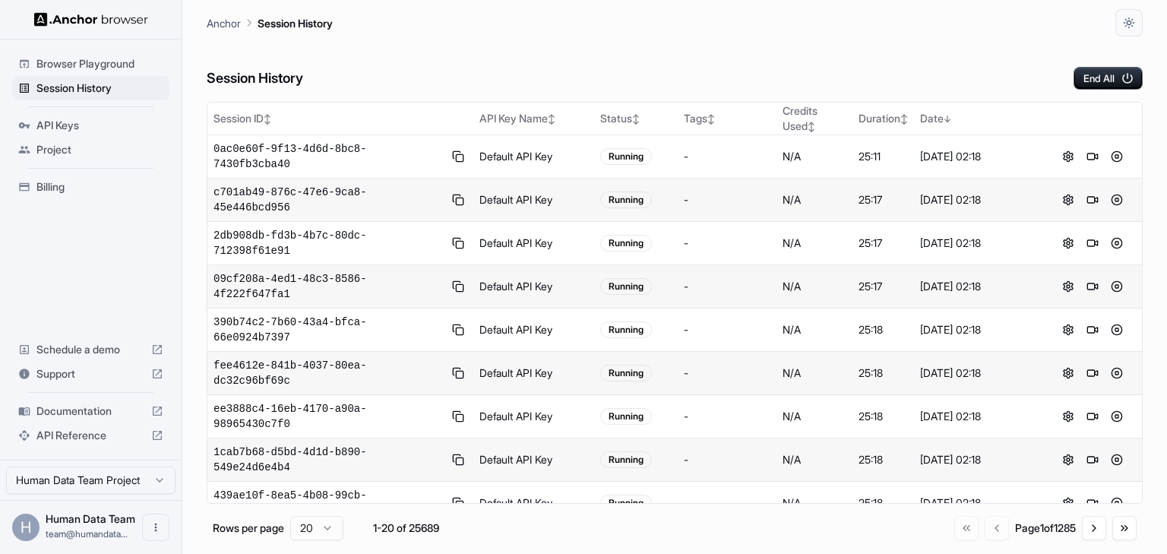
click at [970, 21] on div "Anchor Session History" at bounding box center [675, 18] width 936 height 36
click at [1090, 526] on button "Go to next page" at bounding box center [1094, 528] width 24 height 24
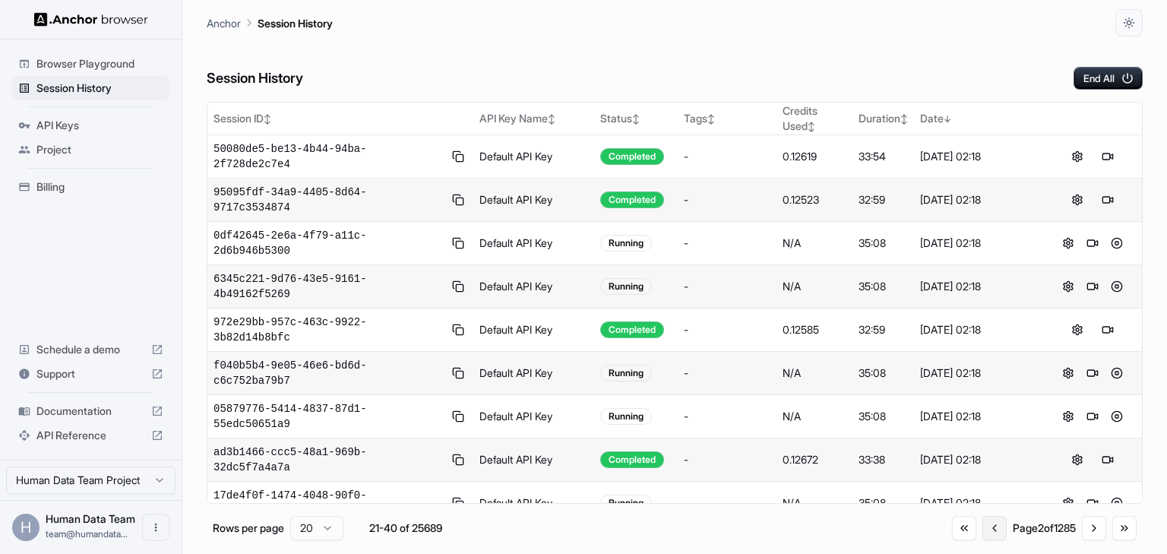
click at [983, 526] on button "Go to previous page" at bounding box center [995, 528] width 24 height 24
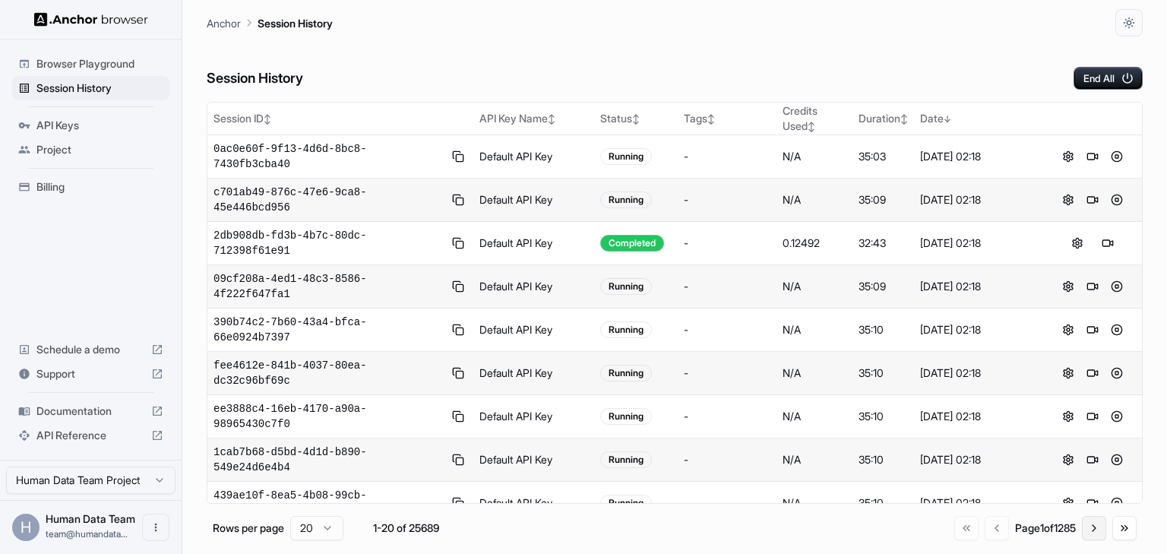
click at [1085, 525] on button "Go to next page" at bounding box center [1094, 528] width 24 height 24
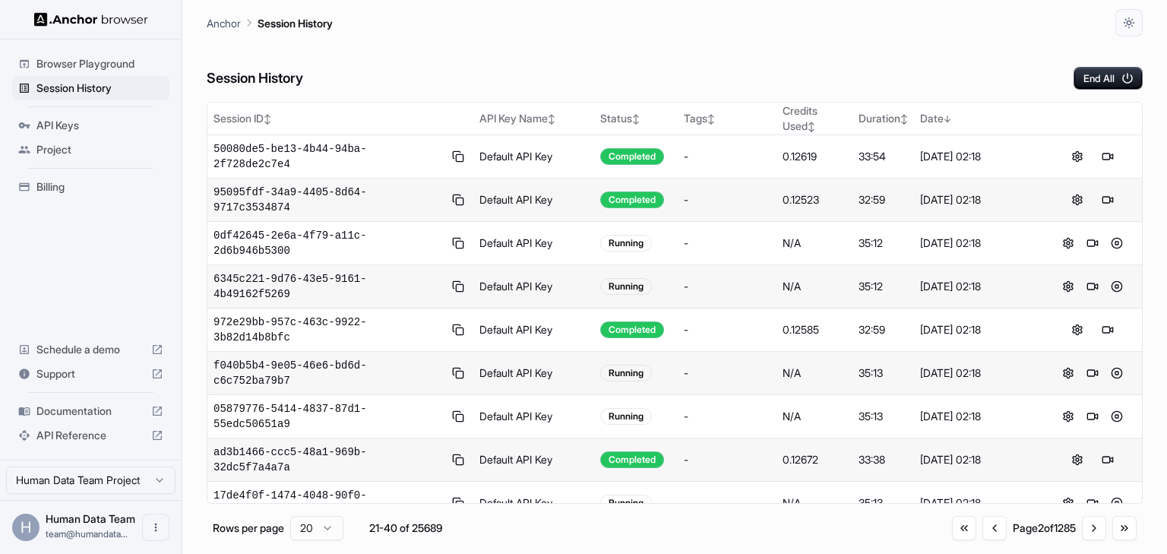
scroll to position [251, 0]
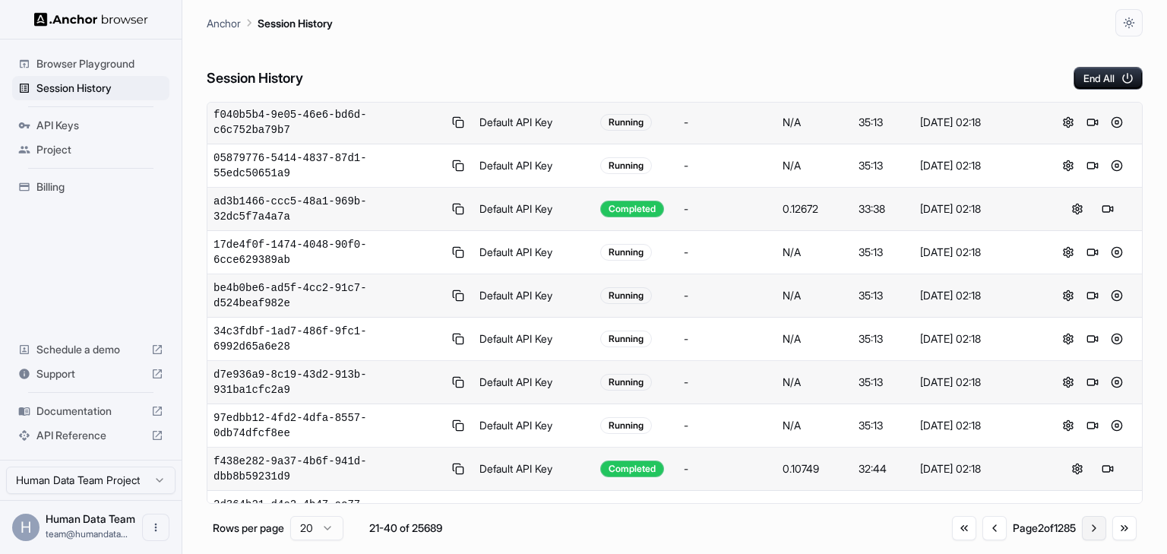
click at [1088, 525] on button "Go to next page" at bounding box center [1094, 528] width 24 height 24
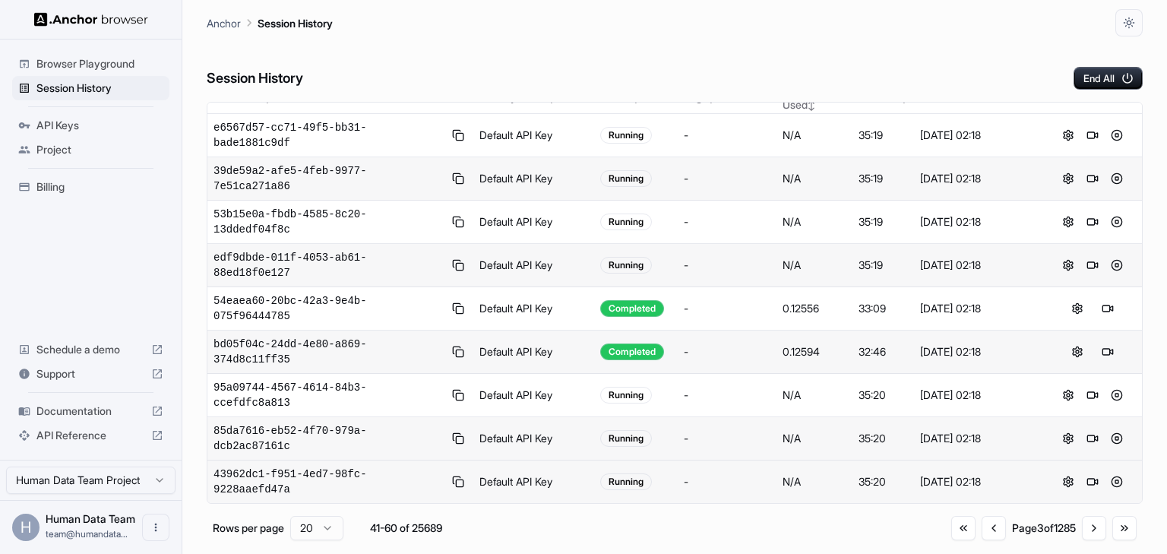
scroll to position [0, 0]
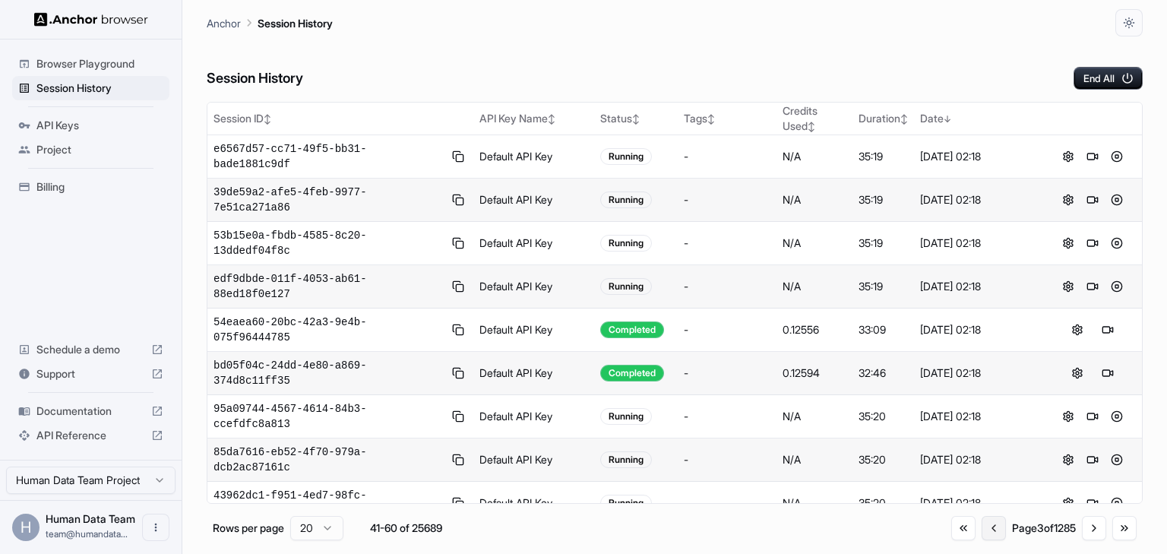
click at [991, 524] on button "Go to previous page" at bounding box center [994, 528] width 24 height 24
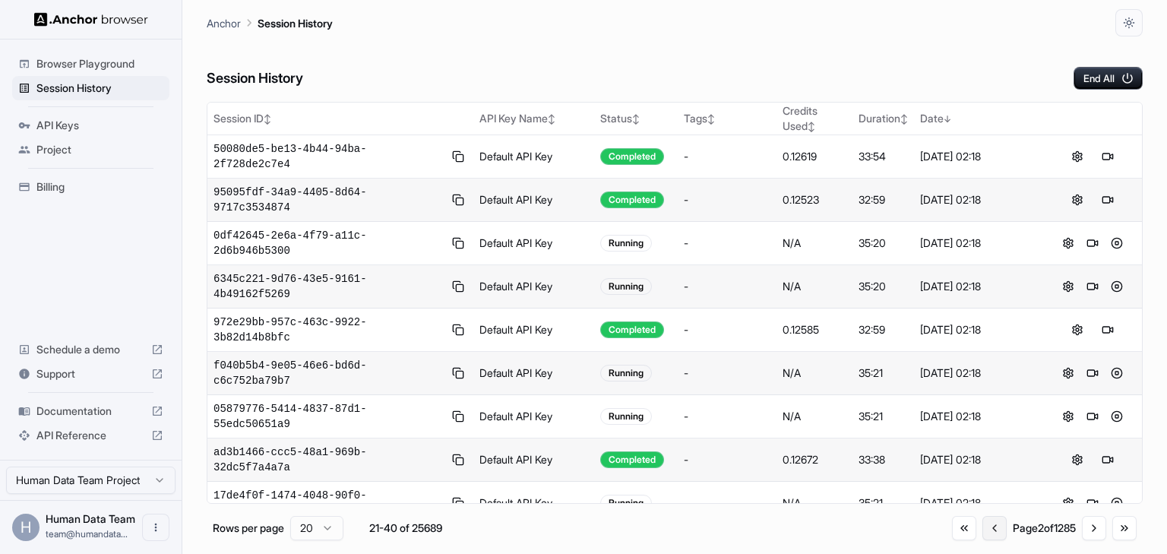
click at [990, 524] on button "Go to previous page" at bounding box center [995, 528] width 24 height 24
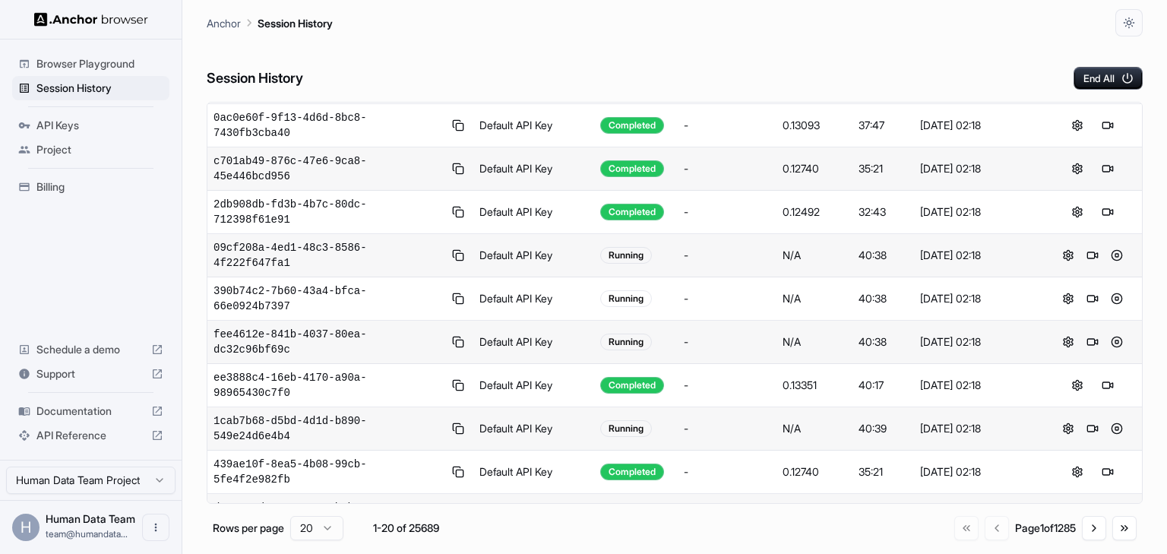
scroll to position [81, 0]
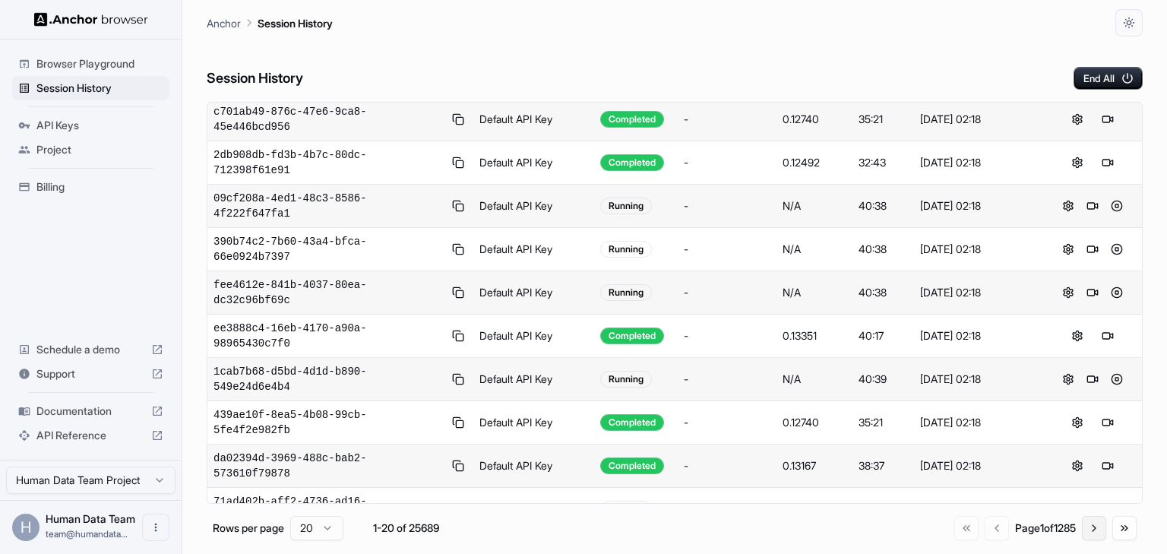
click at [1088, 531] on button "Go to next page" at bounding box center [1094, 528] width 24 height 24
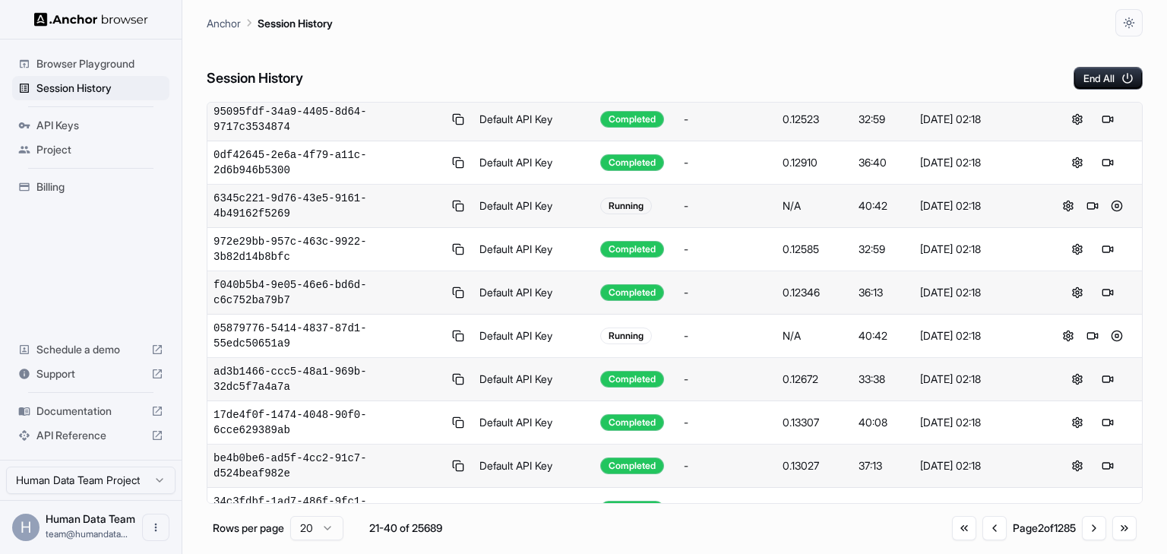
scroll to position [0, 0]
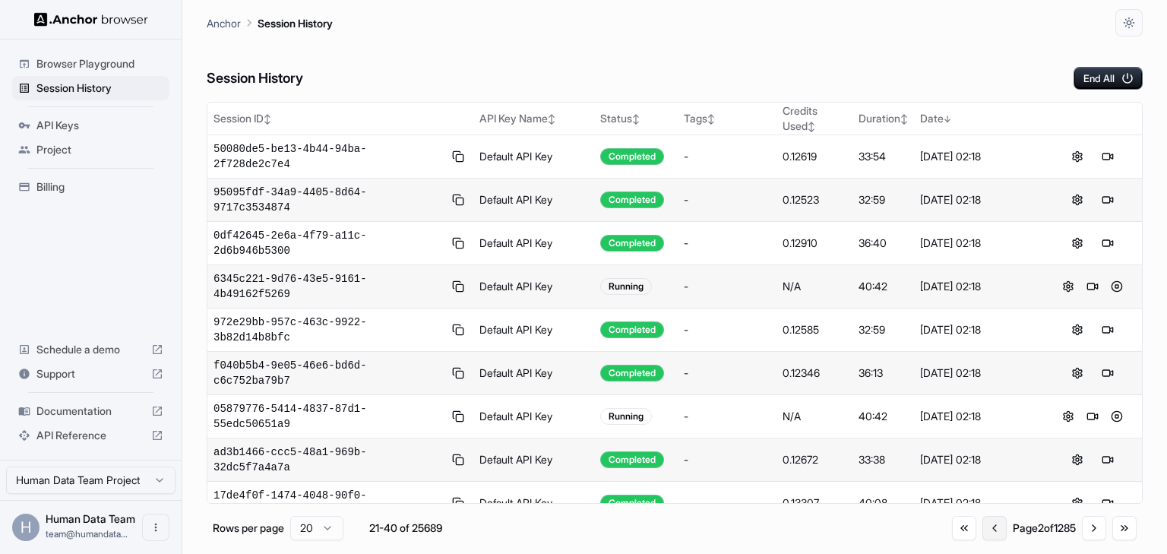
click at [983, 530] on button "Go to previous page" at bounding box center [995, 528] width 24 height 24
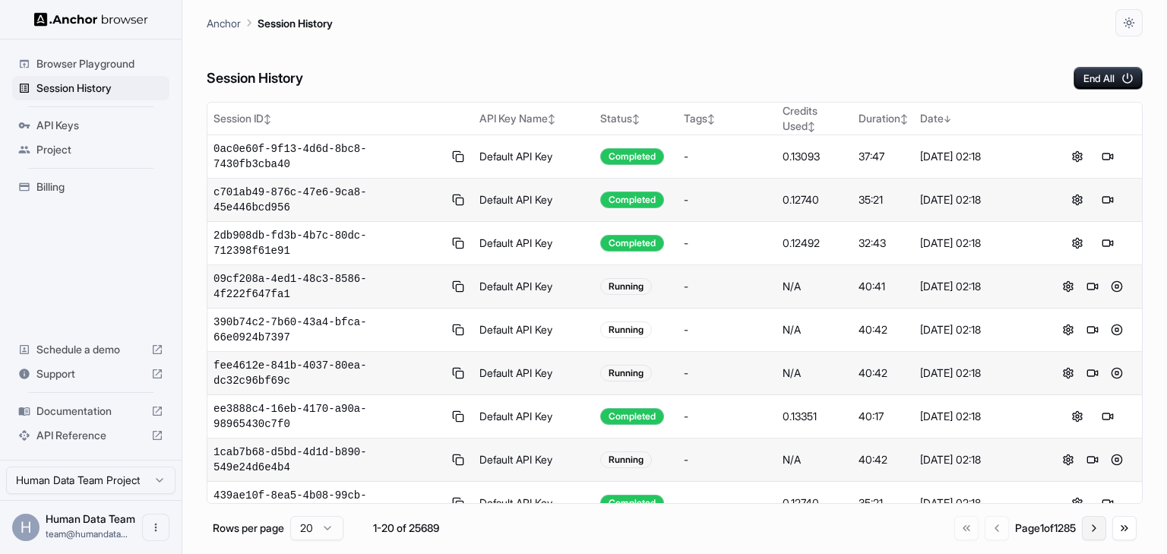
click at [1104, 526] on button "Go to next page" at bounding box center [1094, 528] width 24 height 24
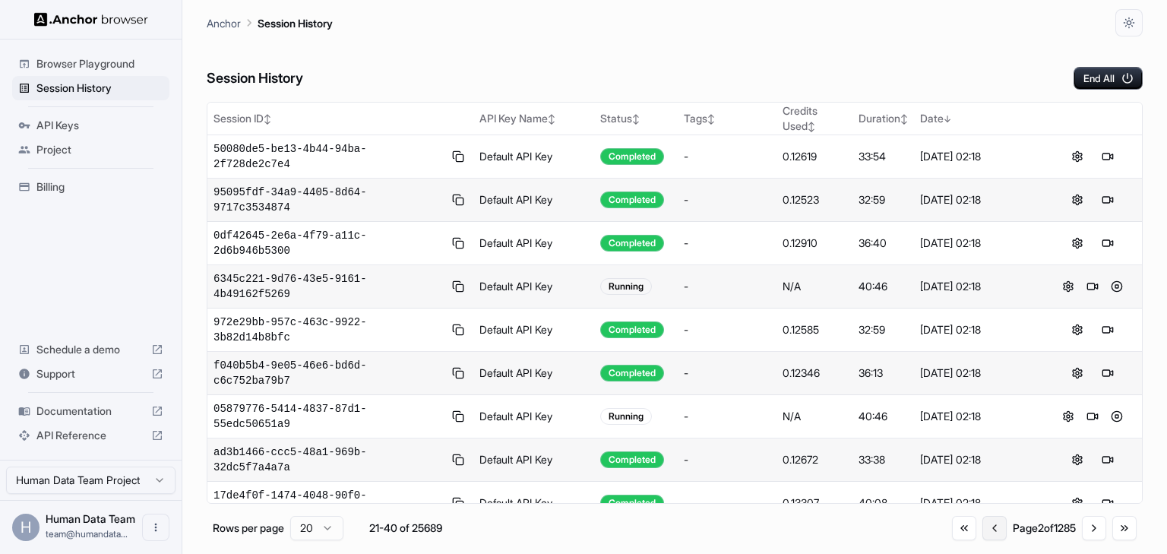
click at [983, 525] on button "Go to previous page" at bounding box center [995, 528] width 24 height 24
